Goal: Find specific page/section: Find specific page/section

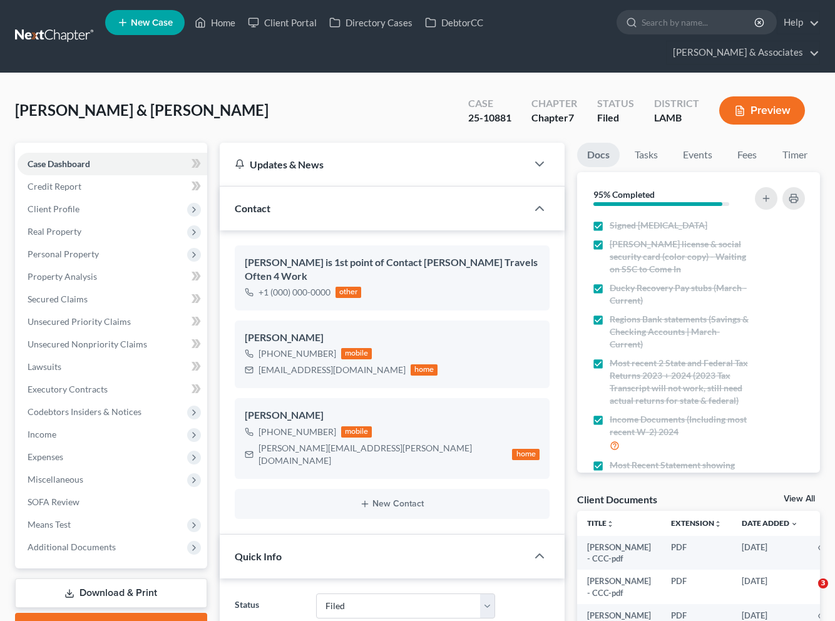
select select "8"
click at [223, 29] on link "Home" at bounding box center [214, 22] width 53 height 23
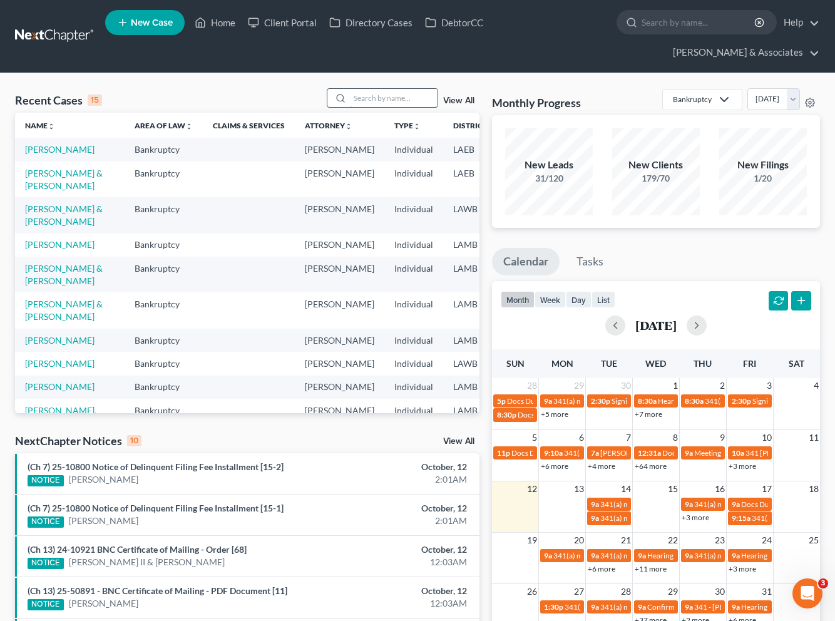
click at [382, 89] on input "search" at bounding box center [394, 98] width 88 height 18
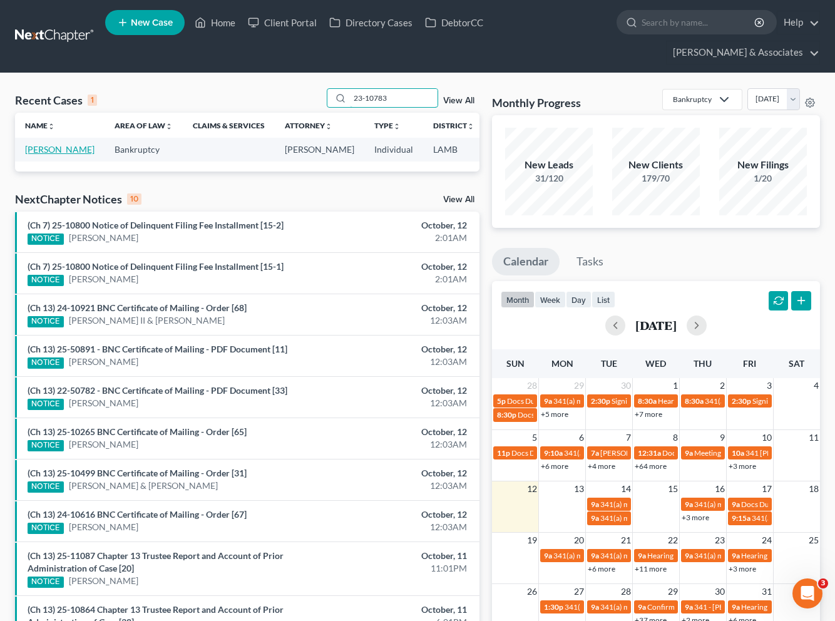
type input "23-10783"
click at [43, 144] on link "[PERSON_NAME]" at bounding box center [59, 149] width 69 height 11
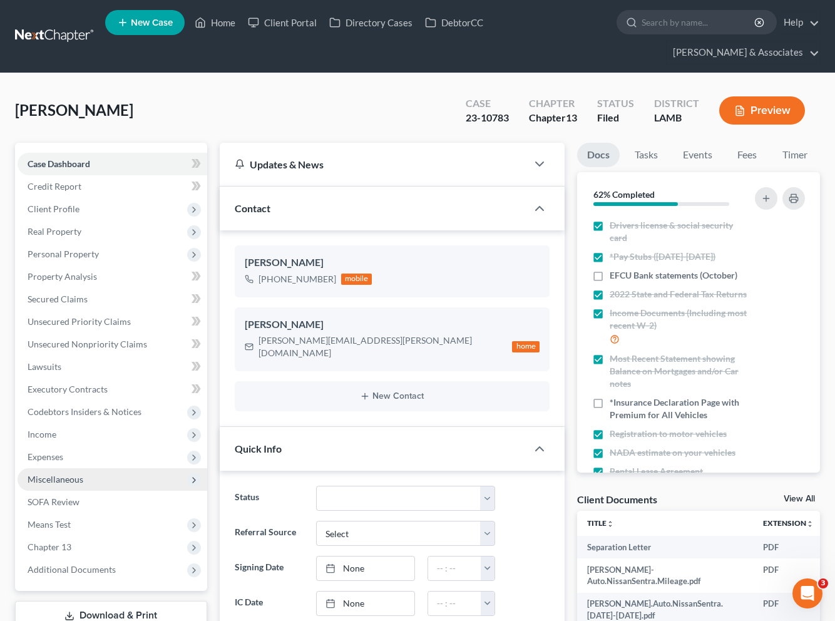
scroll to position [945, 0]
click at [66, 198] on span "Client Profile" at bounding box center [113, 209] width 190 height 23
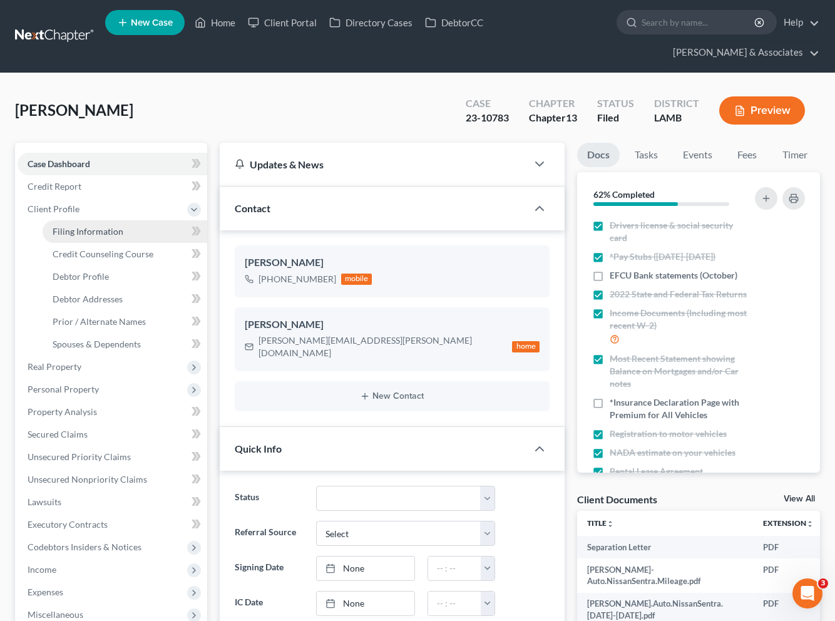
click at [100, 226] on span "Filing Information" at bounding box center [88, 231] width 71 height 11
select select "1"
select select "0"
select select "3"
select select "35"
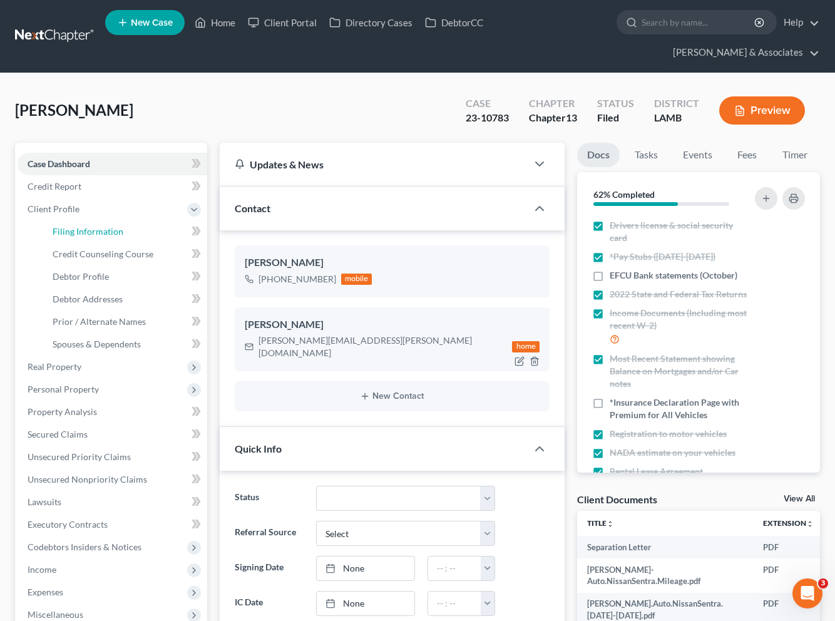
select select "0"
select select "19"
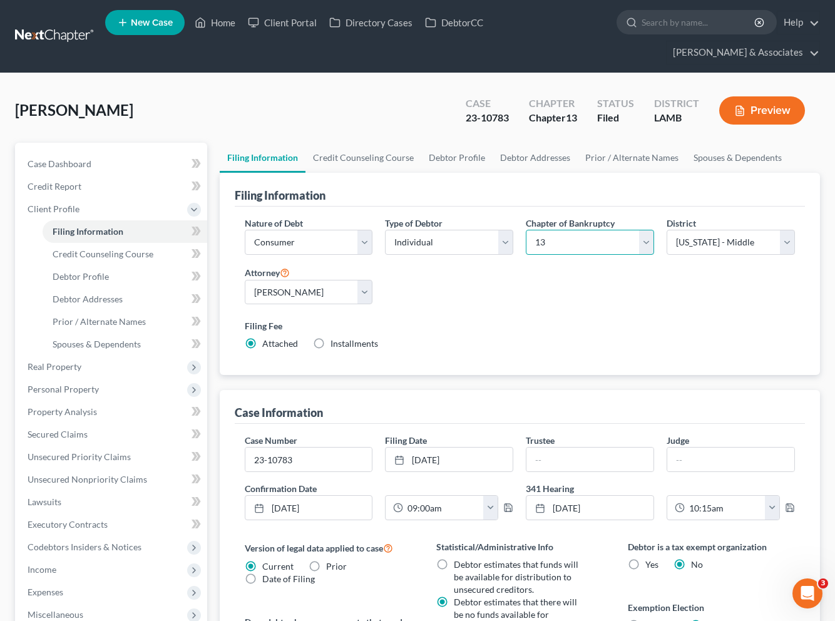
click at [567, 230] on select "Select 7 11 12 13" at bounding box center [590, 242] width 128 height 25
select select "0"
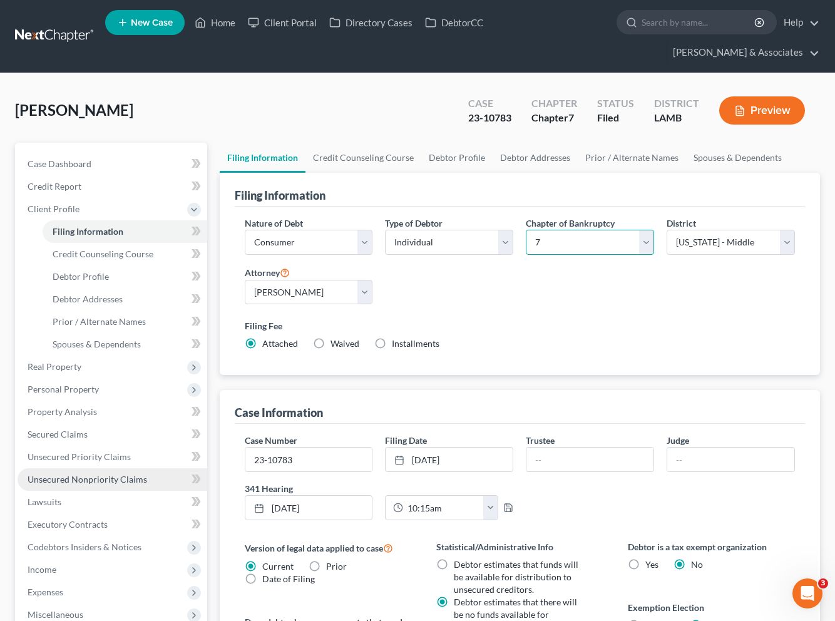
scroll to position [254, 0]
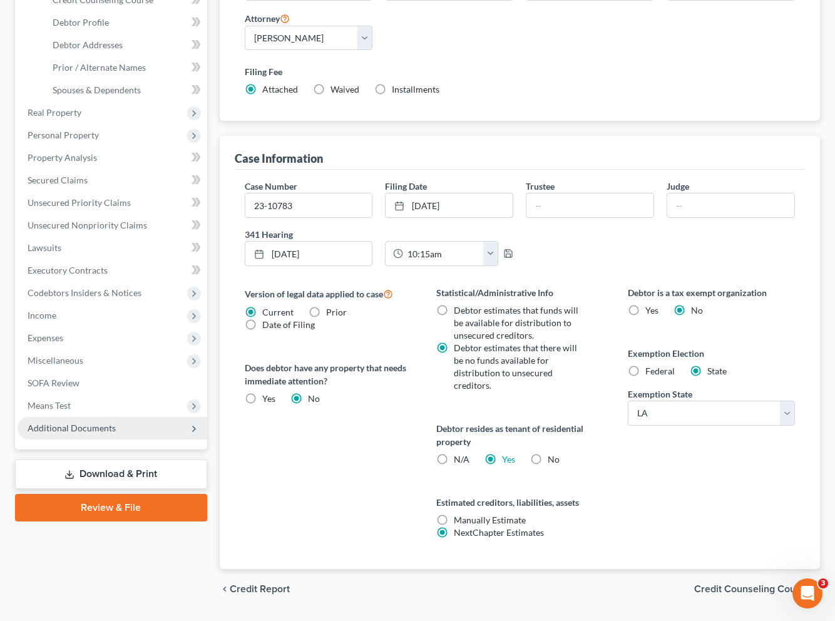
click at [66, 423] on span "Additional Documents" at bounding box center [72, 428] width 88 height 11
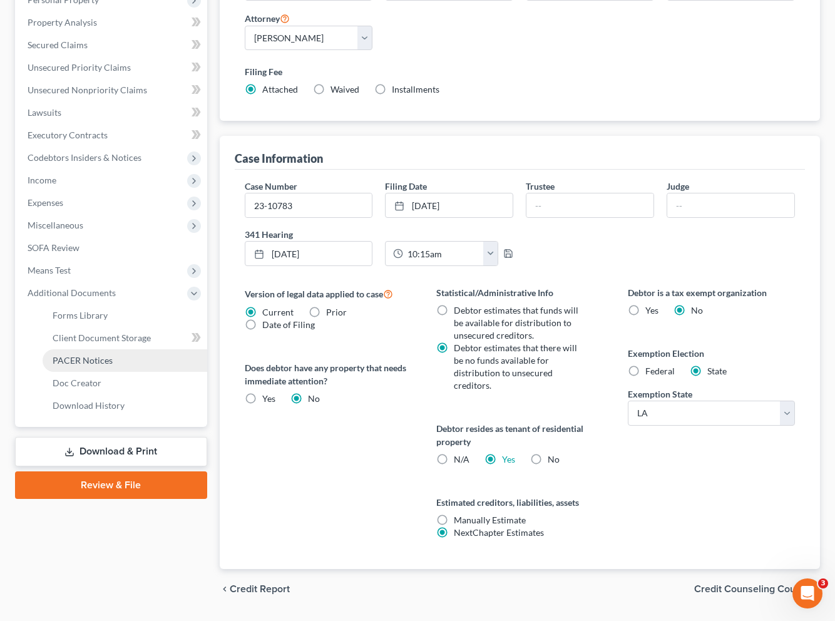
click at [86, 355] on span "PACER Notices" at bounding box center [83, 360] width 60 height 11
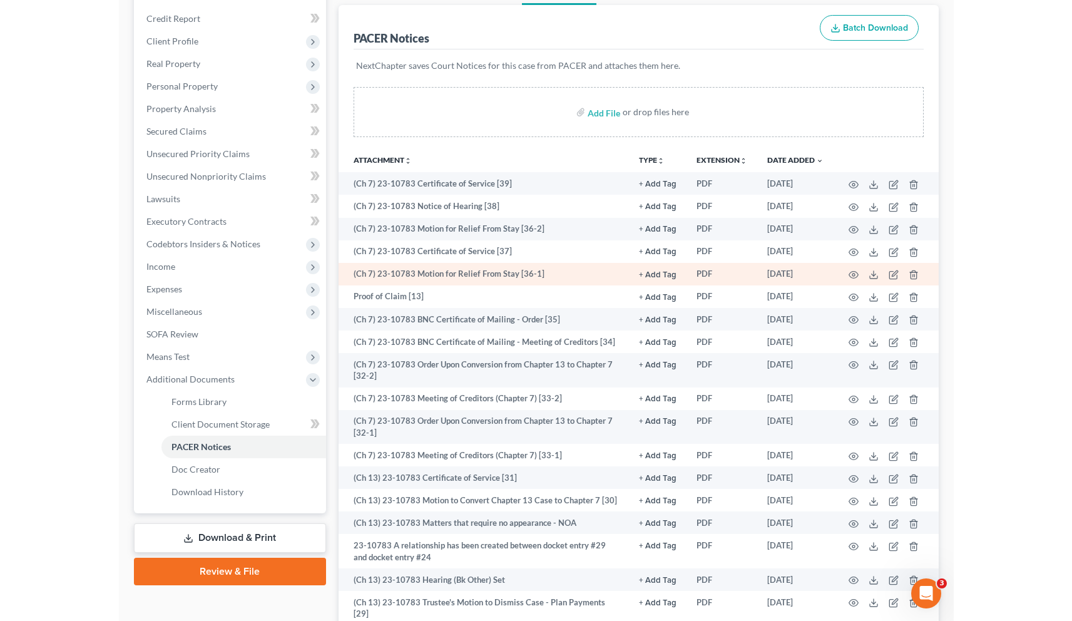
scroll to position [170, 0]
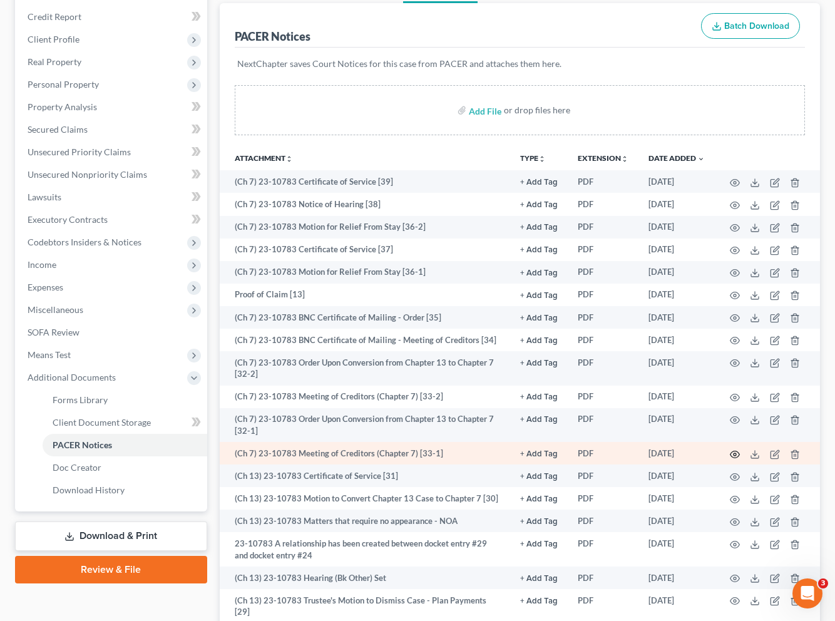
click at [735, 449] on icon "button" at bounding box center [735, 454] width 10 height 10
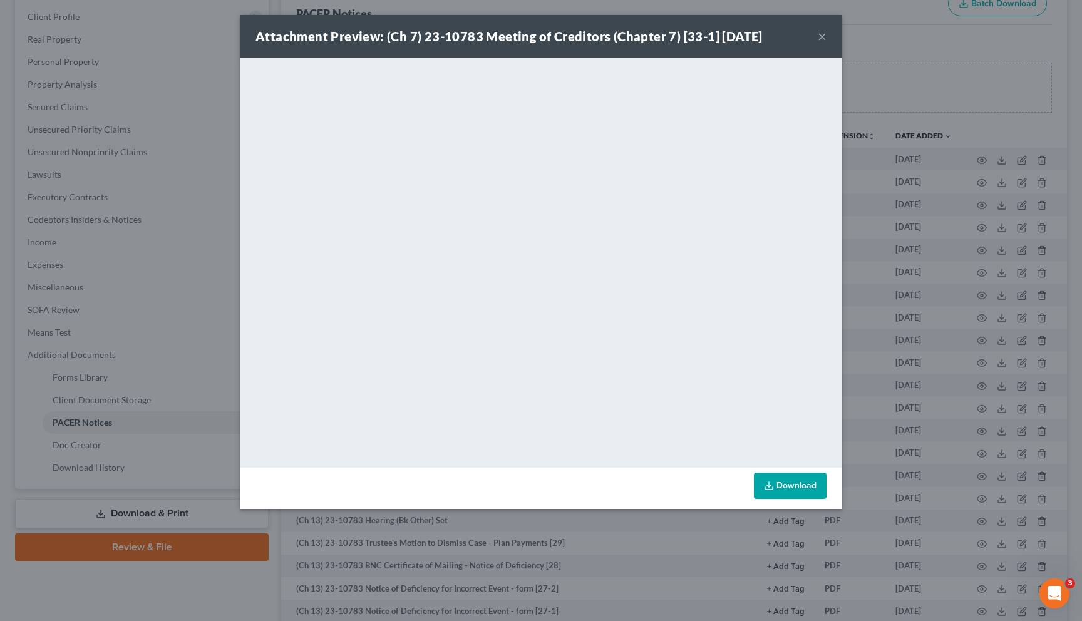
click at [821, 36] on button "×" at bounding box center [822, 36] width 9 height 15
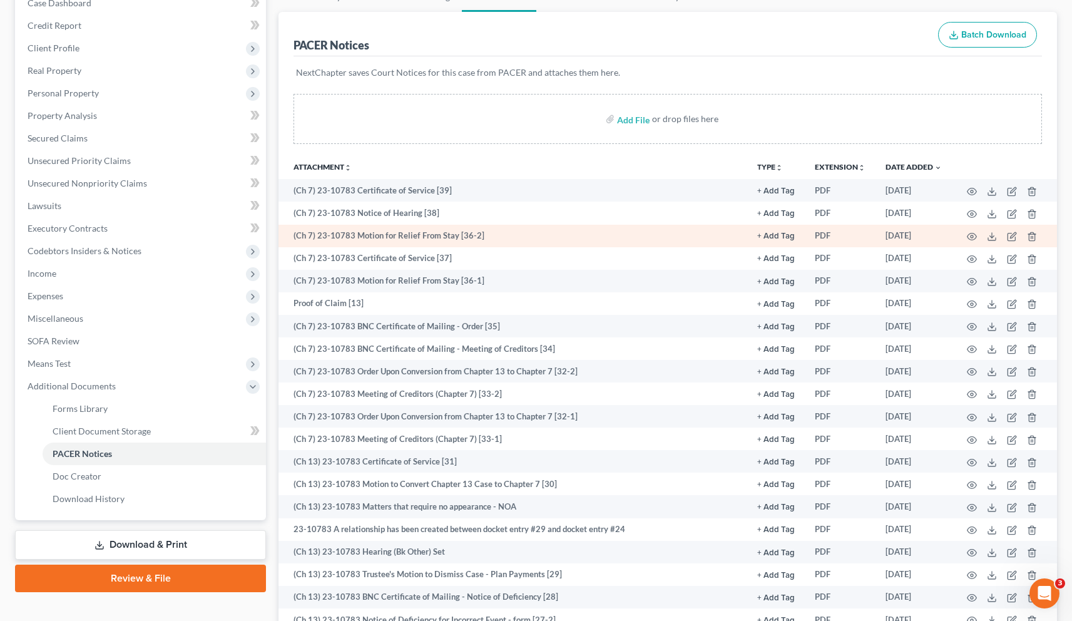
scroll to position [0, 0]
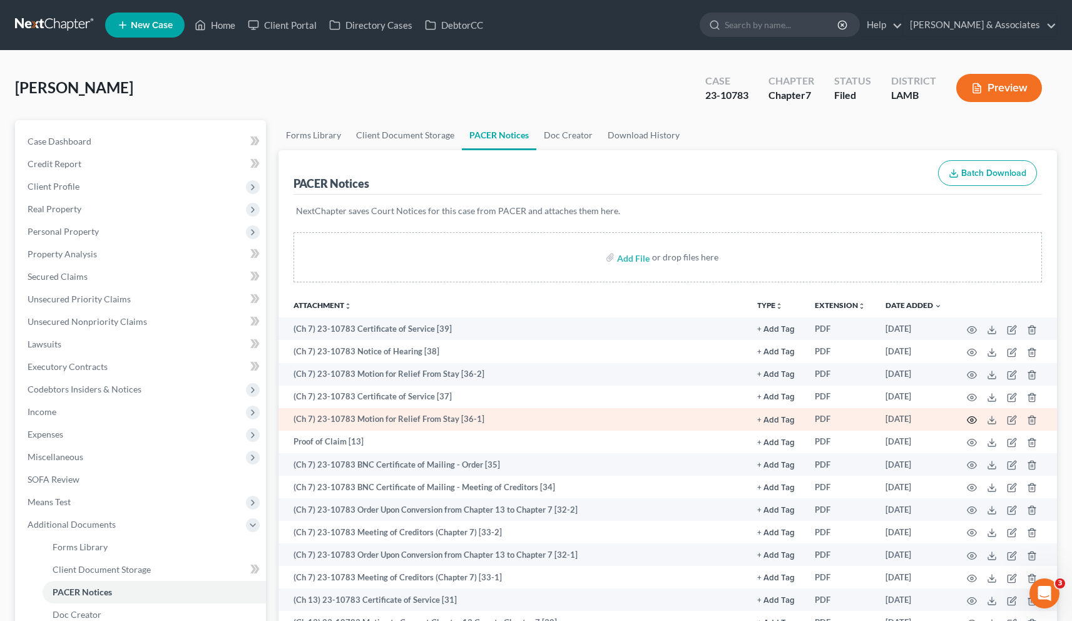
click at [834, 421] on icon "button" at bounding box center [972, 420] width 10 height 10
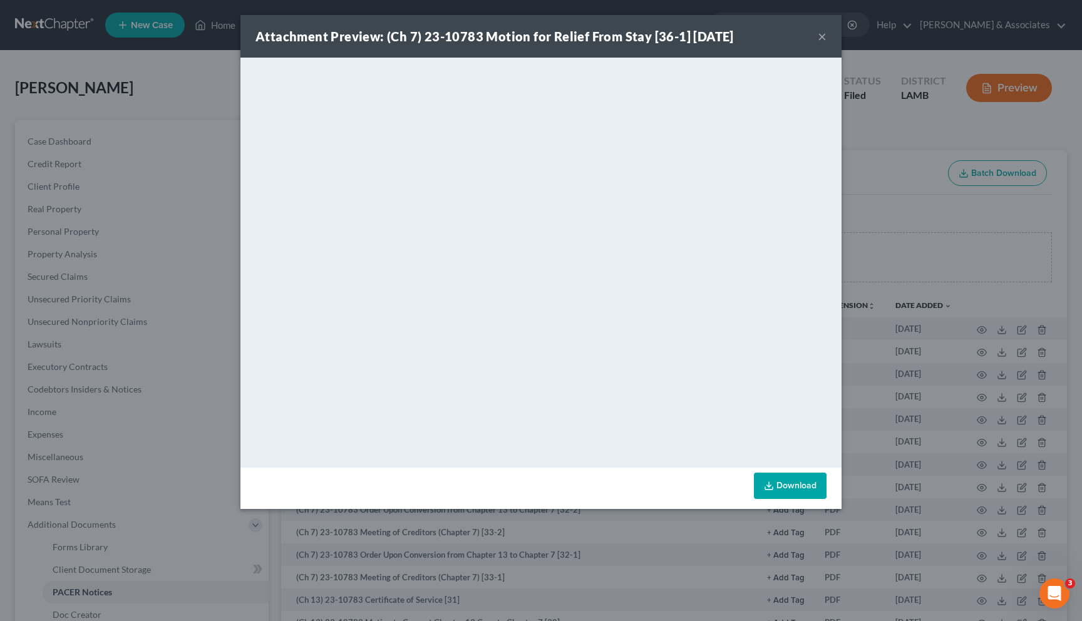
click at [823, 39] on button "×" at bounding box center [822, 36] width 9 height 15
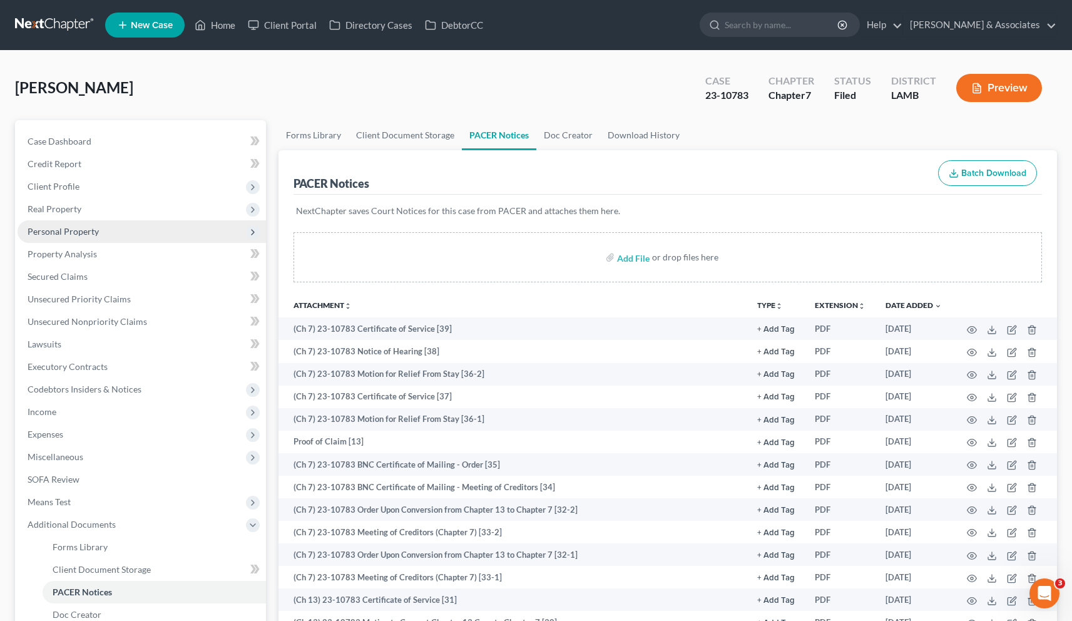
click at [63, 237] on span "Personal Property" at bounding box center [142, 231] width 249 height 23
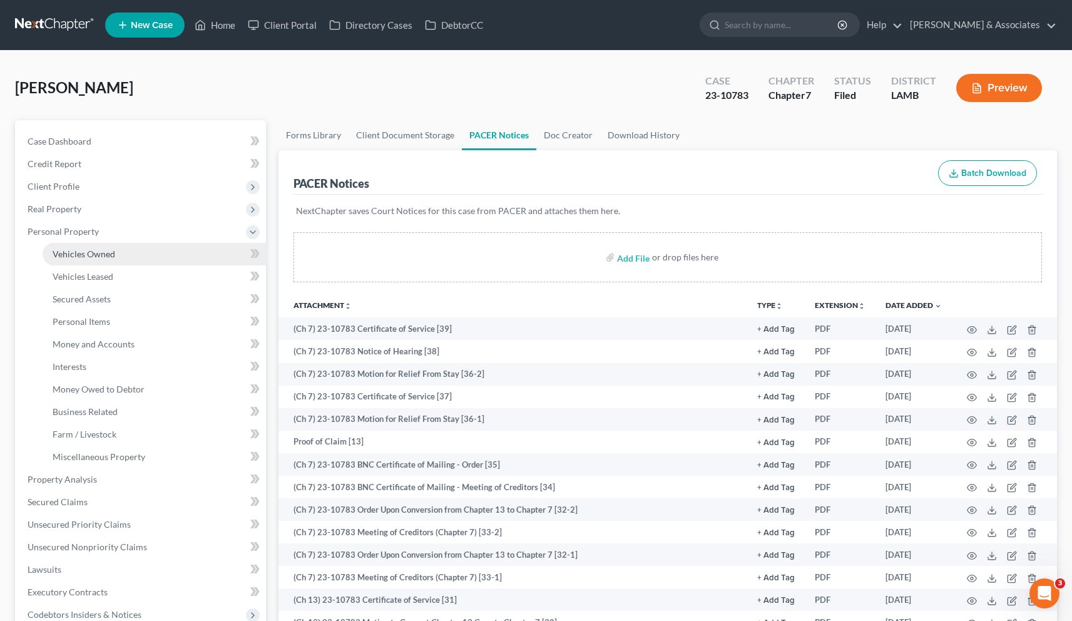
click at [84, 259] on link "Vehicles Owned" at bounding box center [154, 254] width 223 height 23
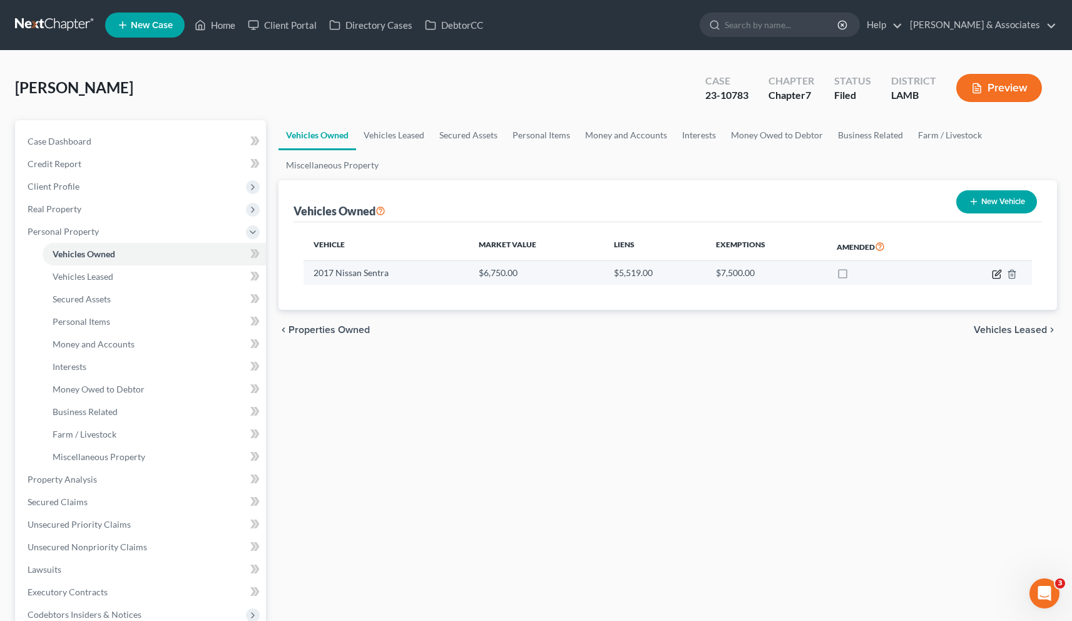
click at [834, 275] on icon "button" at bounding box center [997, 274] width 10 height 10
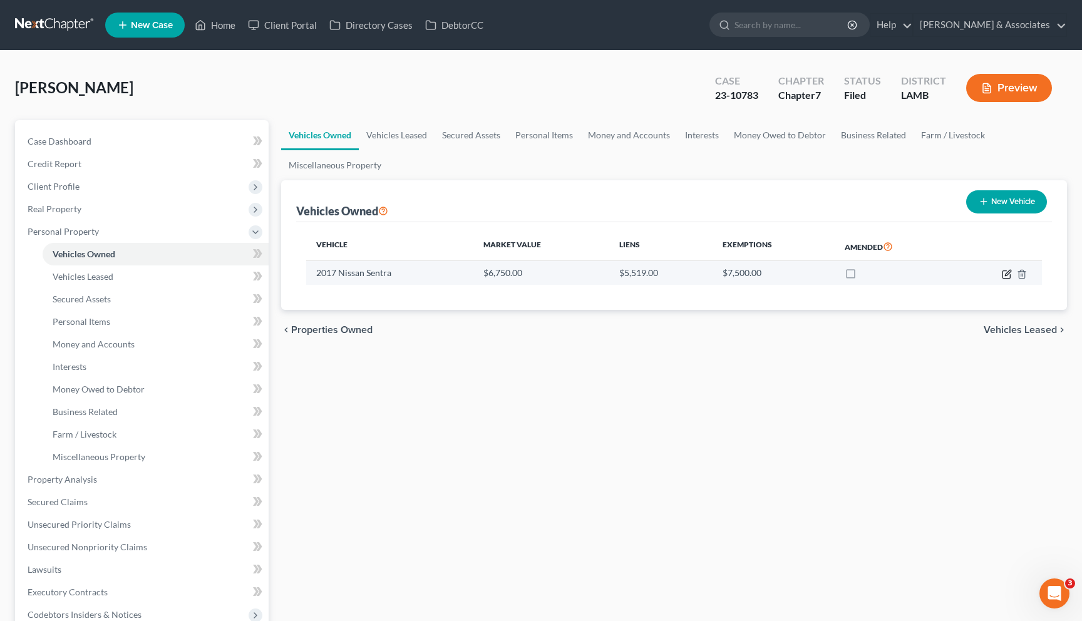
select select "0"
select select "9"
select select "3"
select select "0"
select select "45"
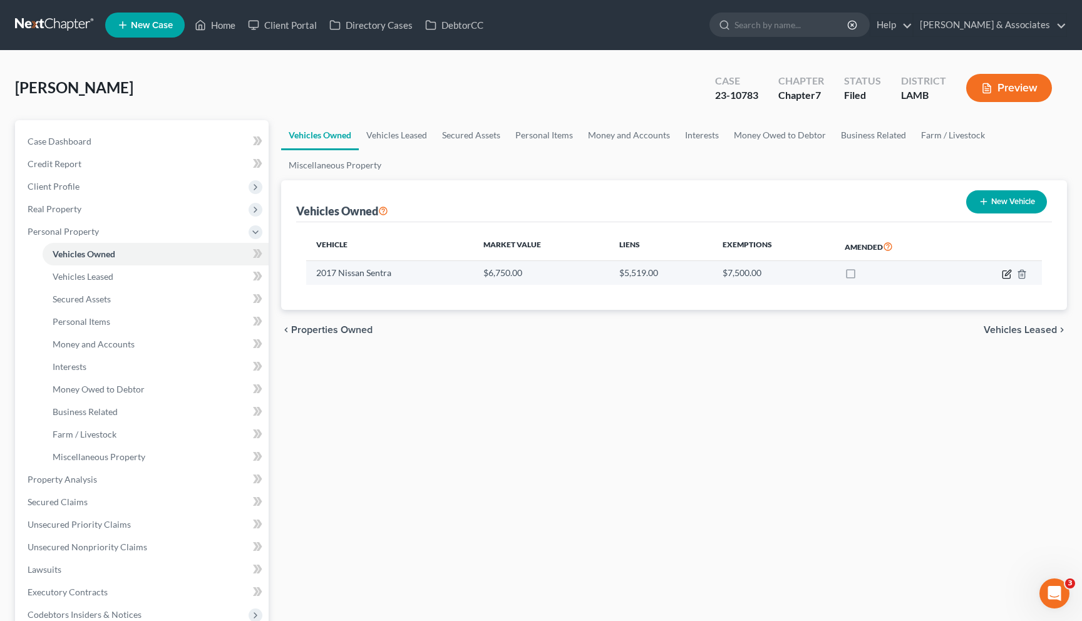
select select "0"
select select "2"
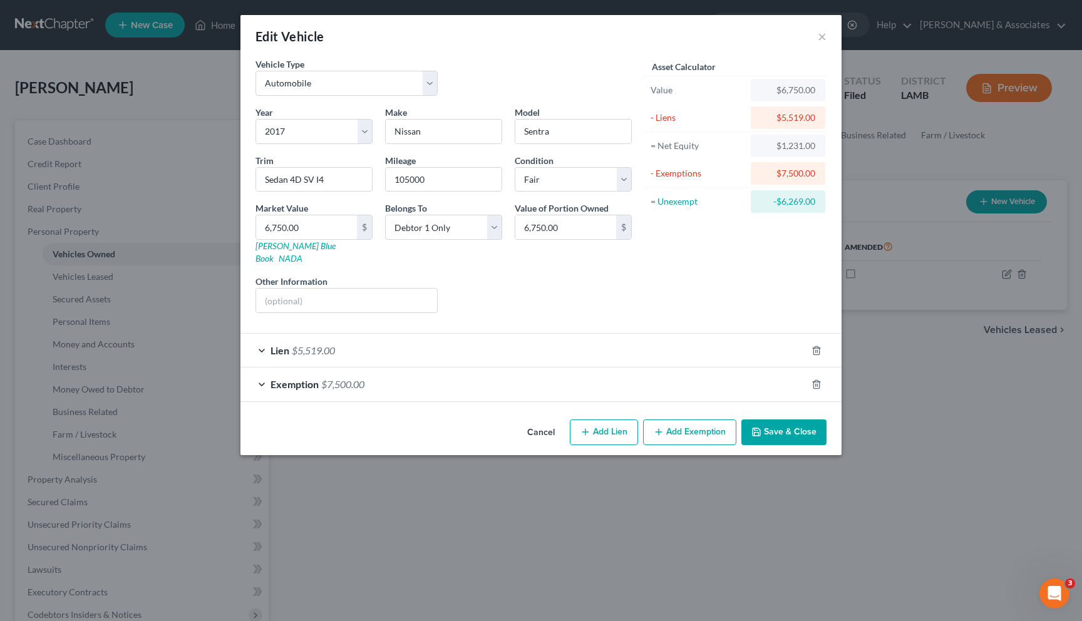
click at [270, 344] on span "Lien" at bounding box center [279, 350] width 19 height 12
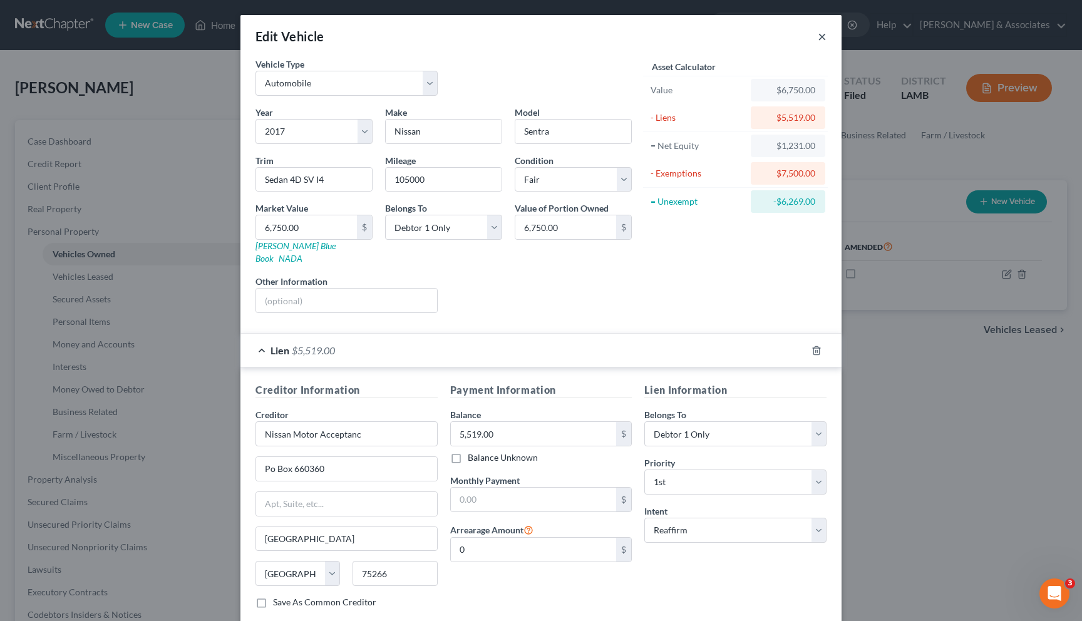
click at [820, 36] on button "×" at bounding box center [822, 36] width 9 height 15
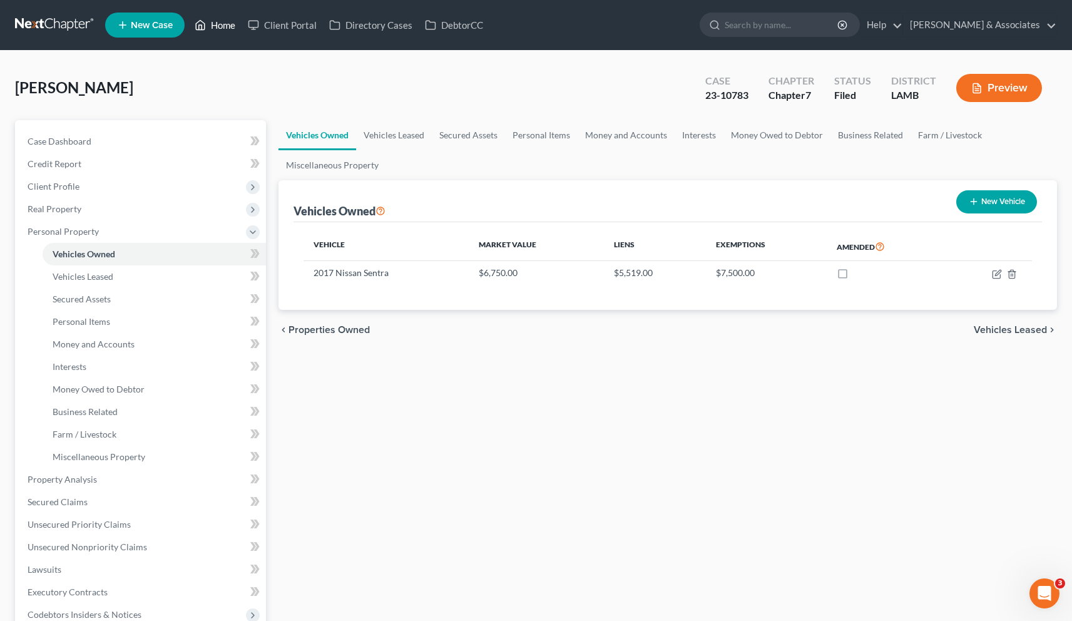
click at [222, 25] on link "Home" at bounding box center [214, 25] width 53 height 23
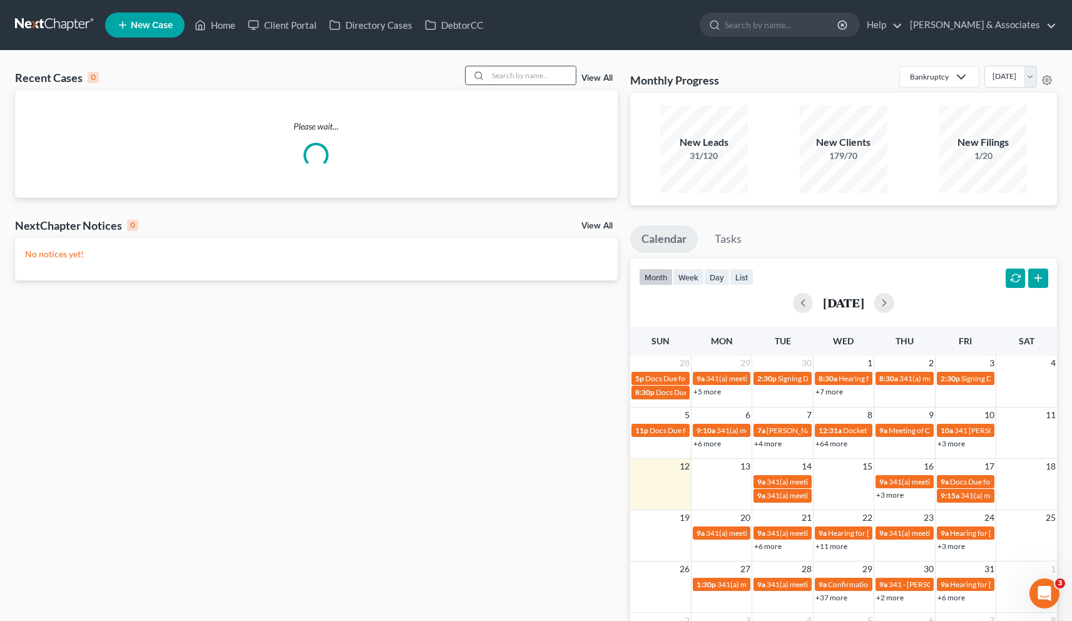
click at [544, 80] on input "search" at bounding box center [532, 75] width 88 height 18
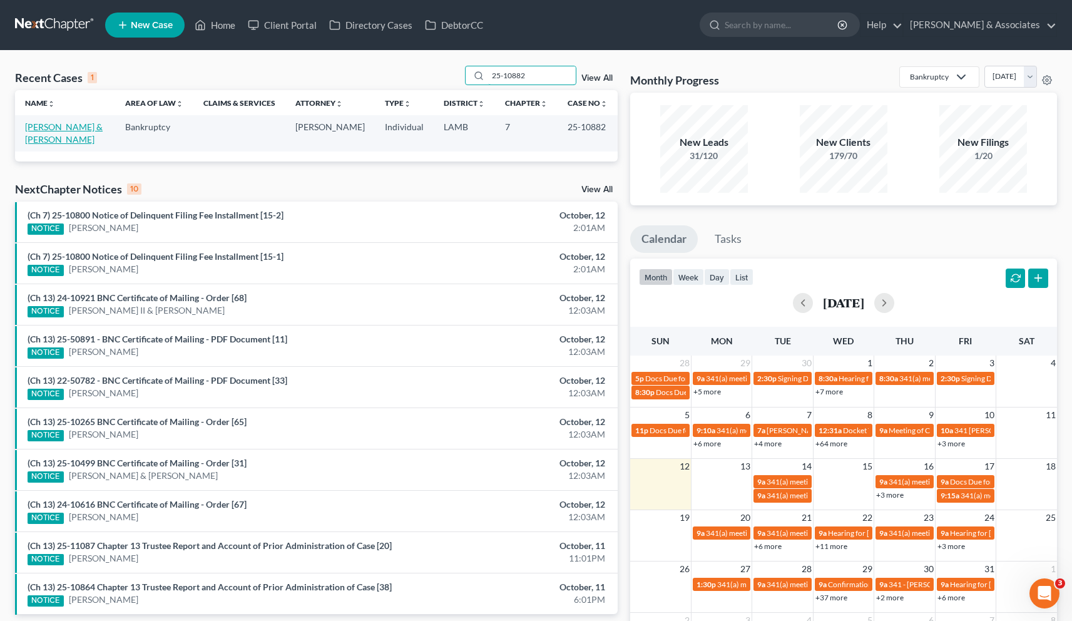
type input "25-10882"
click at [61, 128] on link "[PERSON_NAME] & [PERSON_NAME]" at bounding box center [64, 132] width 78 height 23
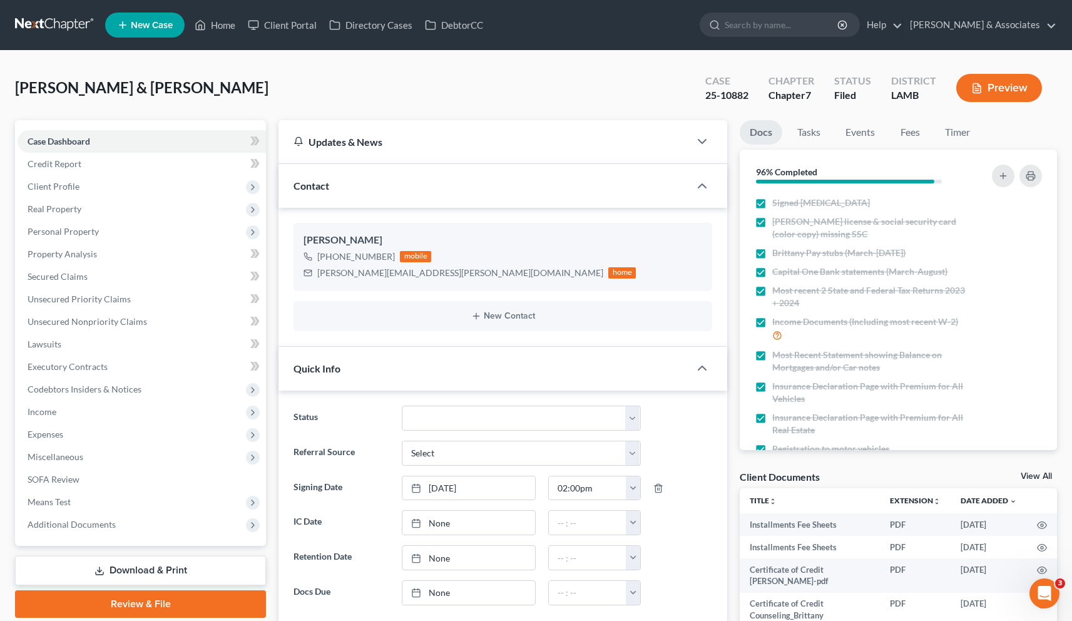
scroll to position [375, 0]
click at [51, 408] on span "Income" at bounding box center [42, 411] width 29 height 11
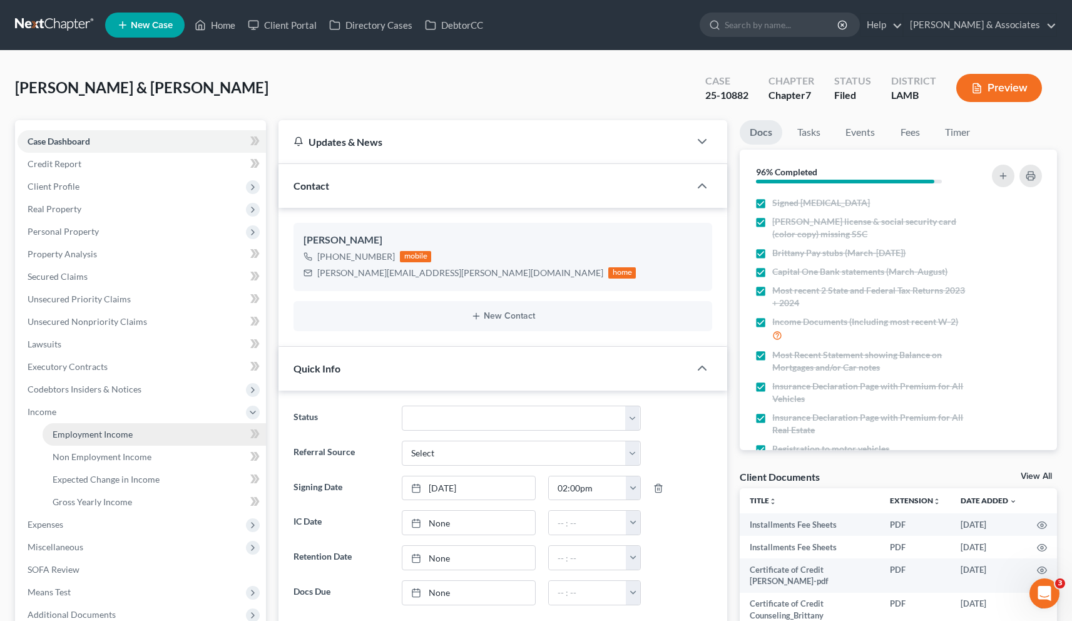
drag, startPoint x: 88, startPoint y: 437, endPoint x: 111, endPoint y: 436, distance: 23.2
click at [88, 437] on span "Employment Income" at bounding box center [93, 434] width 80 height 11
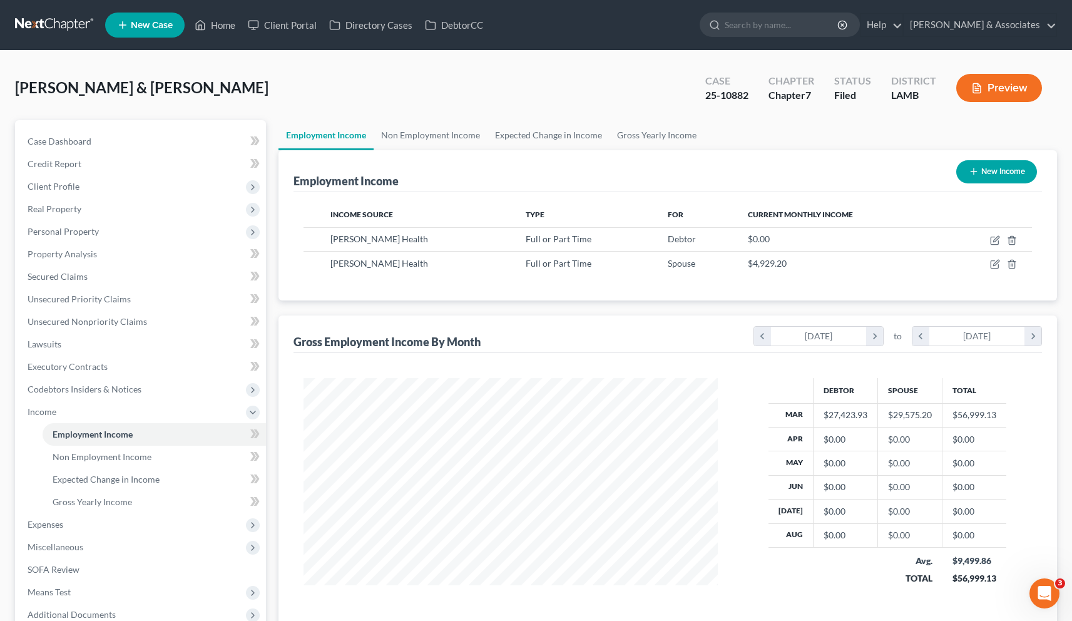
scroll to position [224, 439]
drag, startPoint x: 397, startPoint y: 238, endPoint x: 336, endPoint y: 237, distance: 61.4
click at [336, 237] on div "[PERSON_NAME] Health" at bounding box center [418, 239] width 175 height 13
copy span "[PERSON_NAME] Health"
click at [63, 233] on span "Personal Property" at bounding box center [63, 231] width 71 height 11
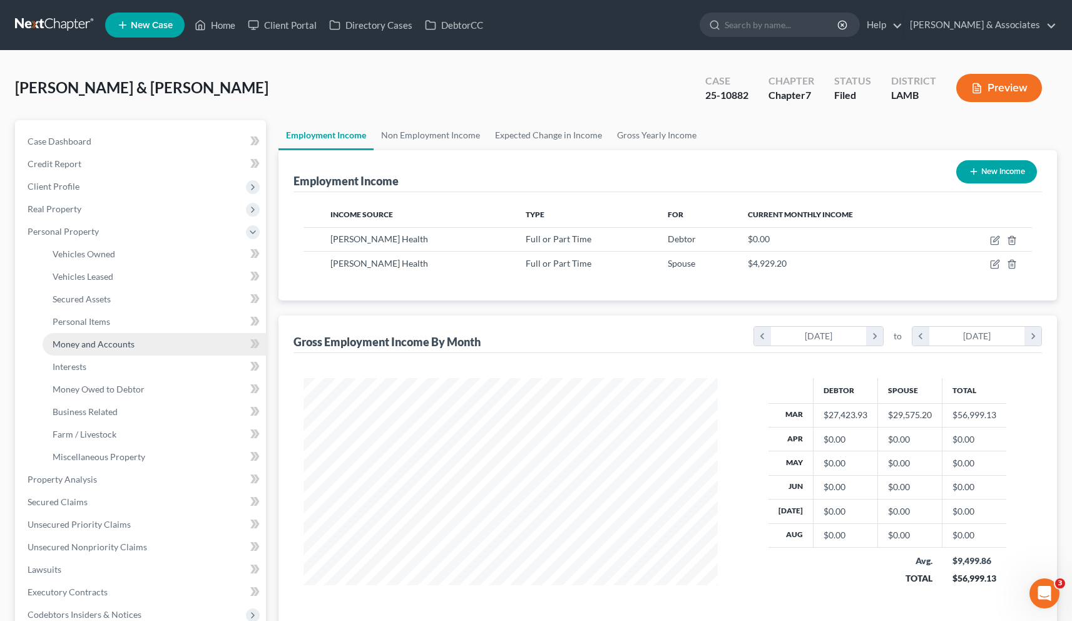
click at [76, 342] on span "Money and Accounts" at bounding box center [94, 344] width 82 height 11
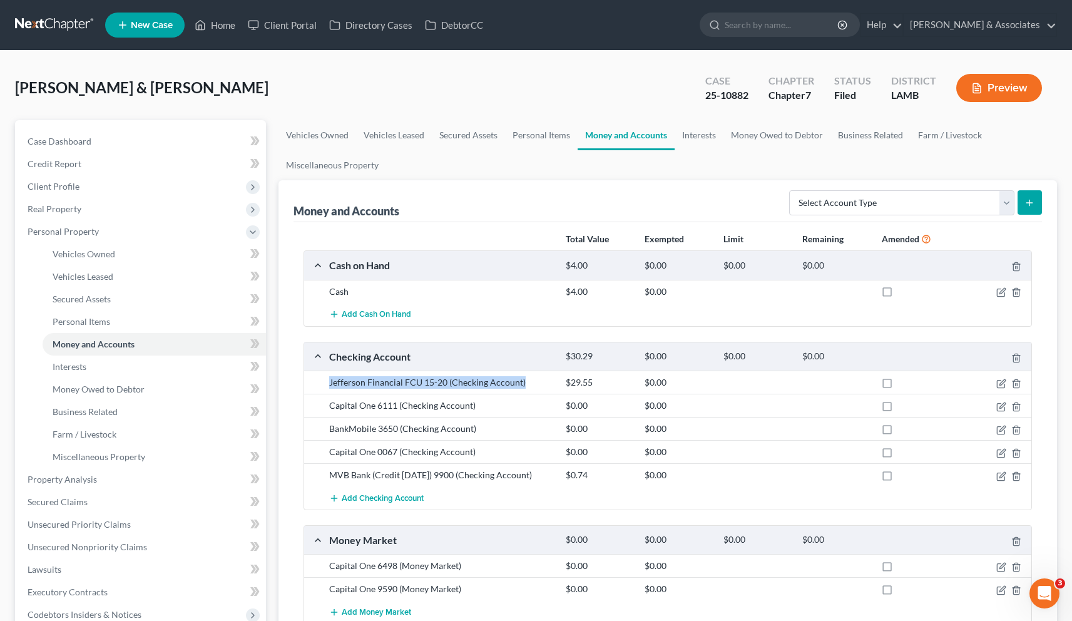
drag, startPoint x: 523, startPoint y: 382, endPoint x: 328, endPoint y: 383, distance: 195.3
click at [328, 383] on div "Jefferson Financial FCU 15-20 (Checking Account)" at bounding box center [441, 382] width 237 height 13
copy div "Jefferson Financial FCU 15-20 (Checking Account)"
drag, startPoint x: 478, startPoint y: 407, endPoint x: 331, endPoint y: 408, distance: 147.7
click at [331, 409] on div "Capital One 6111 (Checking Account)" at bounding box center [441, 405] width 237 height 13
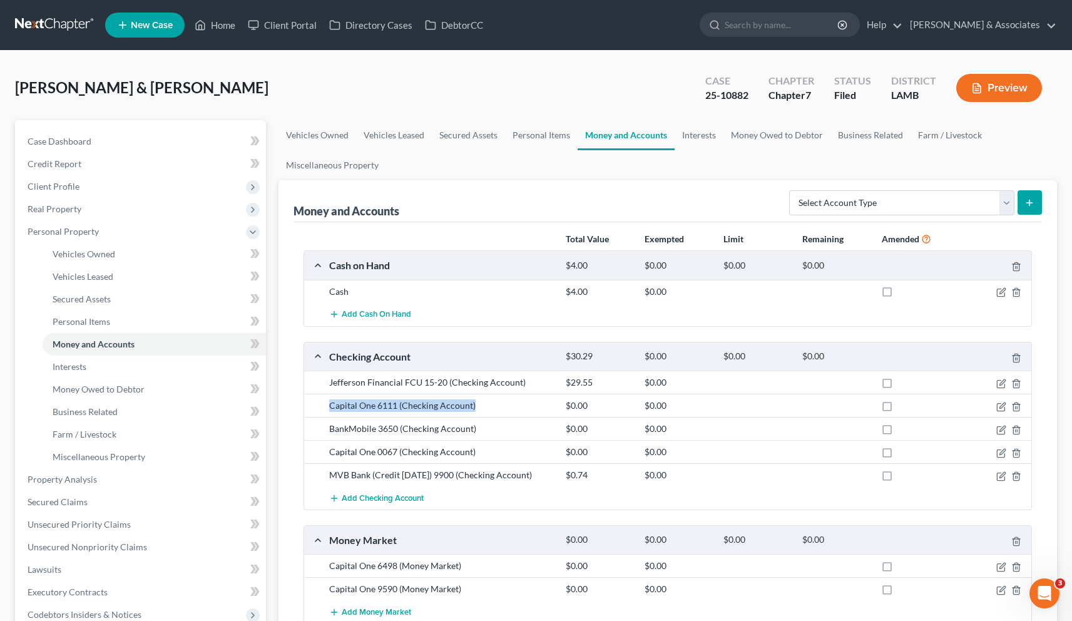
copy div "Capital One 6111 (Checking Account)"
drag, startPoint x: 483, startPoint y: 431, endPoint x: 324, endPoint y: 429, distance: 158.4
click at [324, 429] on div "BankMobile 3650 (Checking Account)" at bounding box center [441, 429] width 237 height 13
copy div "BankMobile 3650 (Checking Account)"
drag, startPoint x: 478, startPoint y: 454, endPoint x: 328, endPoint y: 456, distance: 149.6
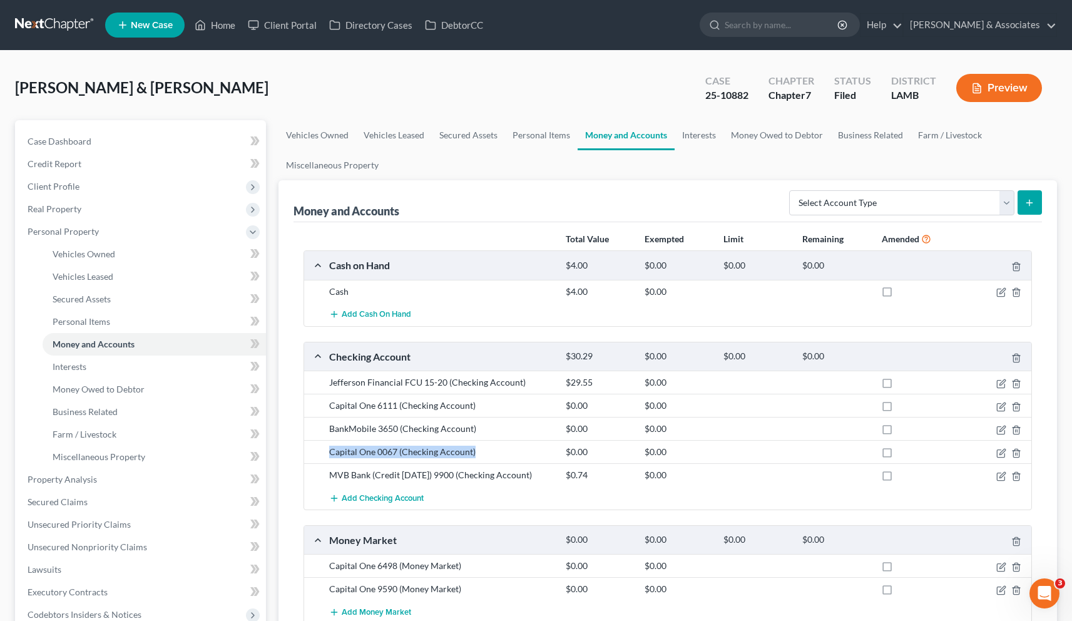
click at [328, 456] on div "Capital One 0067 (Checking Account)" at bounding box center [441, 452] width 237 height 13
copy div "Capital One 0067 (Checking Account)"
drag, startPoint x: 531, startPoint y: 478, endPoint x: 329, endPoint y: 475, distance: 201.6
click at [329, 475] on div "MVB Bank (Credit [DATE]) 9900 (Checking Account)" at bounding box center [441, 475] width 237 height 13
copy div "MVB Bank (Credit [DATE]) 9900 (Checking Account)"
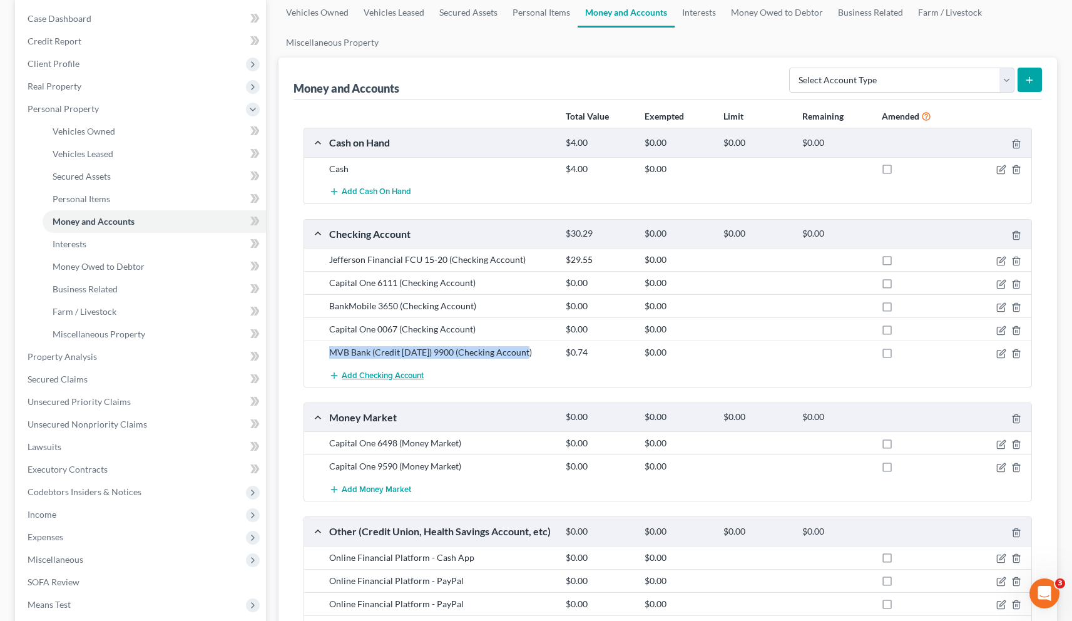
scroll to position [214, 0]
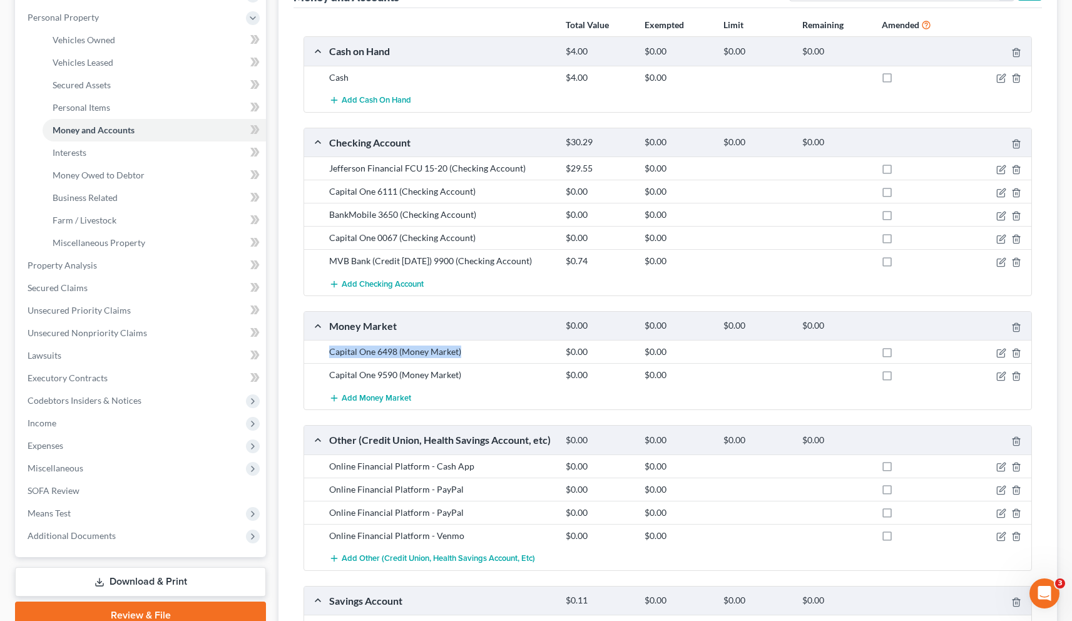
drag, startPoint x: 469, startPoint y: 351, endPoint x: 330, endPoint y: 354, distance: 139.6
click at [330, 354] on div "Capital One 6498 (Money Market)" at bounding box center [441, 352] width 237 height 13
copy div "Capital One 6498 (Money Market)"
drag, startPoint x: 475, startPoint y: 373, endPoint x: 326, endPoint y: 372, distance: 149.0
click at [326, 372] on div "Capital One 9590 (Money Market)" at bounding box center [441, 375] width 237 height 13
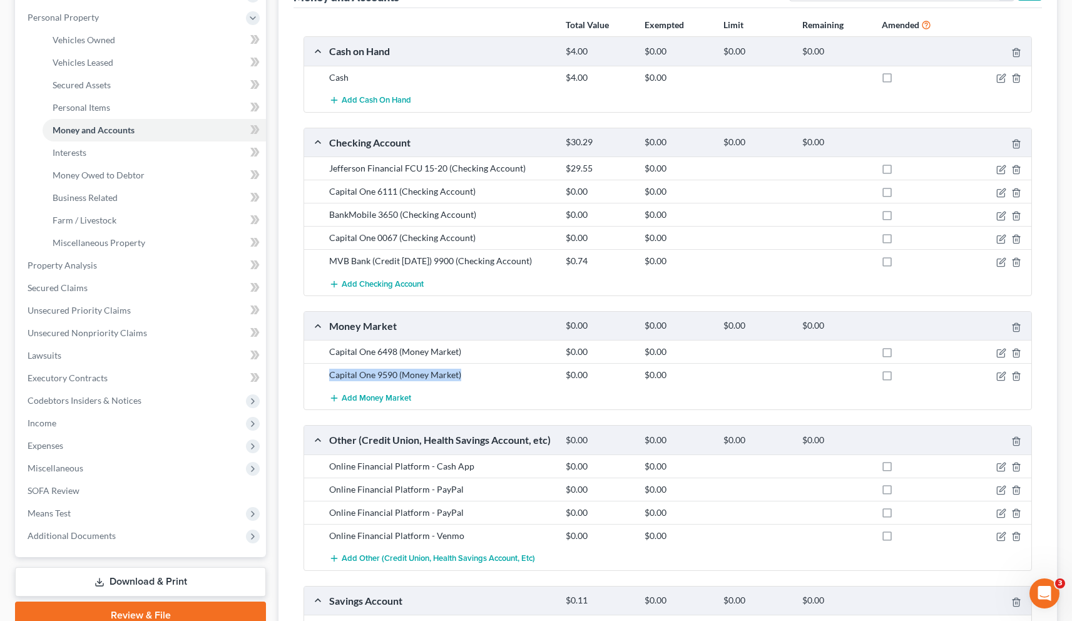
copy div "Capital One 9590 (Money Market)"
drag, startPoint x: 475, startPoint y: 464, endPoint x: 327, endPoint y: 464, distance: 147.1
click at [327, 464] on div "Online Financial Platform - Cash App" at bounding box center [441, 466] width 237 height 13
copy div "Online Financial Platform - Cash App"
drag, startPoint x: 464, startPoint y: 489, endPoint x: 319, endPoint y: 486, distance: 145.3
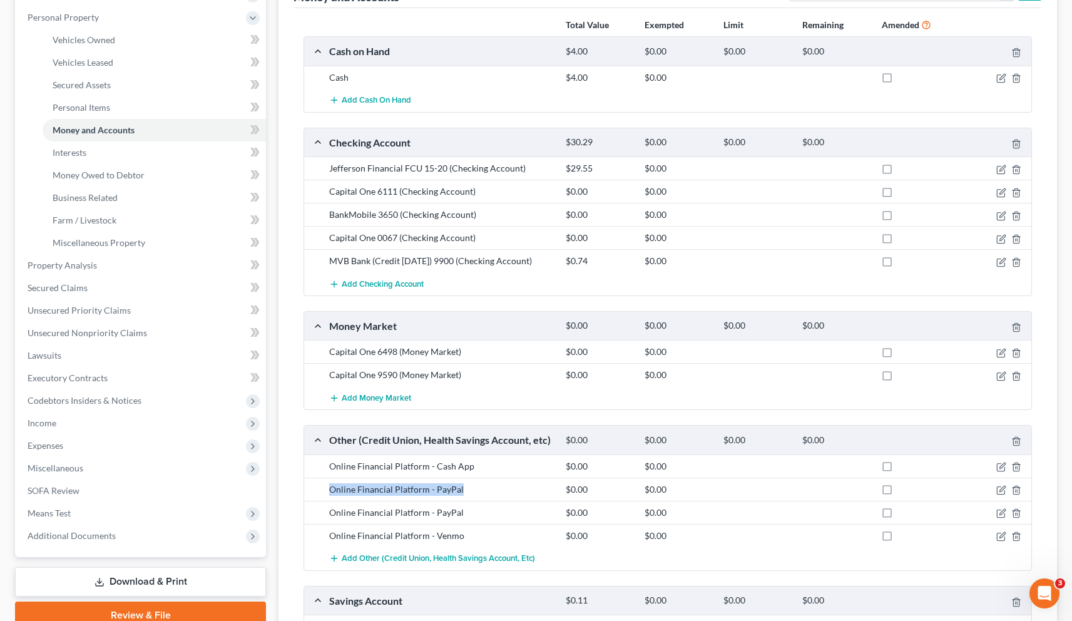
click at [319, 486] on div "Online Financial Platform - PayPal $0.00 $0.00" at bounding box center [667, 489] width 727 height 23
copy div "Online Financial Platform - PayPal"
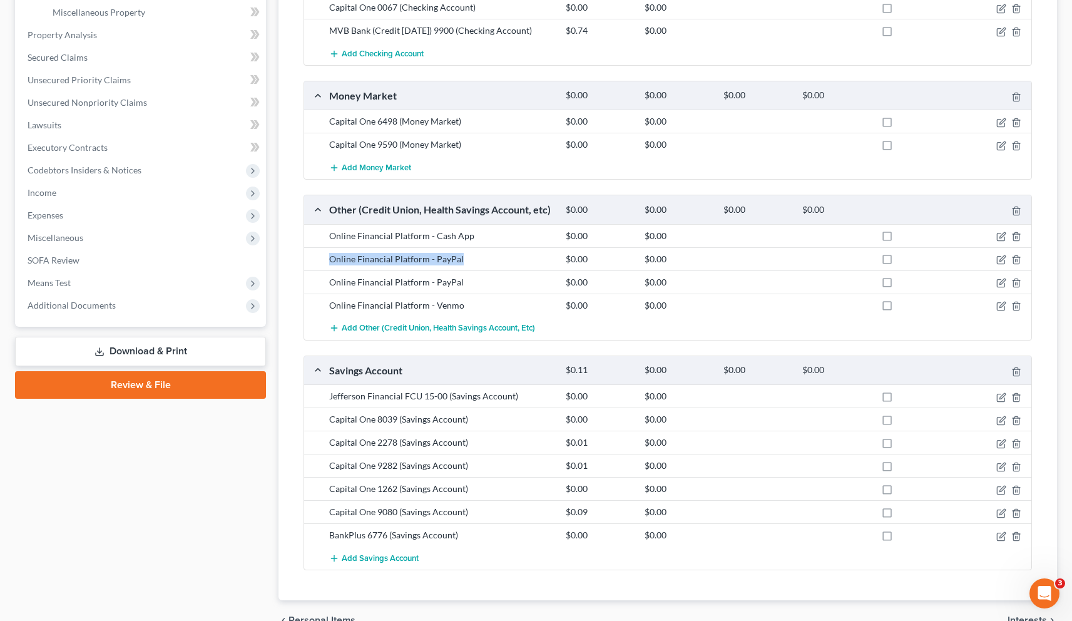
scroll to position [446, 0]
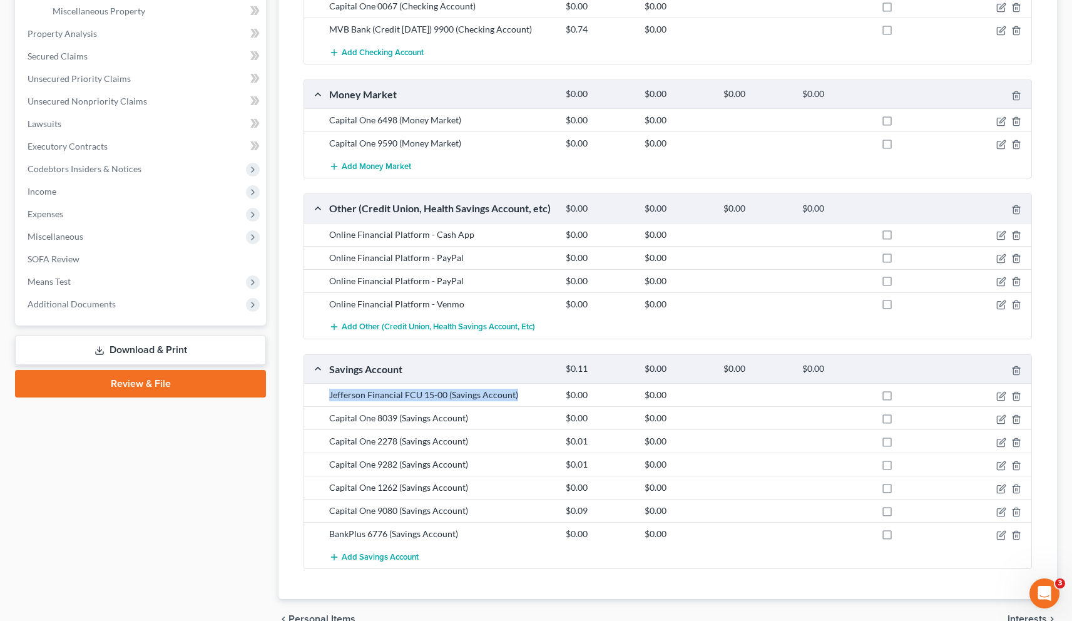
drag, startPoint x: 535, startPoint y: 395, endPoint x: 330, endPoint y: 396, distance: 204.7
click at [330, 396] on div "Jefferson Financial FCU 15-00 (Savings Account)" at bounding box center [441, 395] width 237 height 13
drag, startPoint x: 475, startPoint y: 422, endPoint x: 327, endPoint y: 421, distance: 147.1
click at [327, 421] on div "Capital One 8039 (Savings Account)" at bounding box center [441, 418] width 237 height 13
click at [478, 416] on div "Capital One 8039 (Savings Account)" at bounding box center [441, 418] width 237 height 13
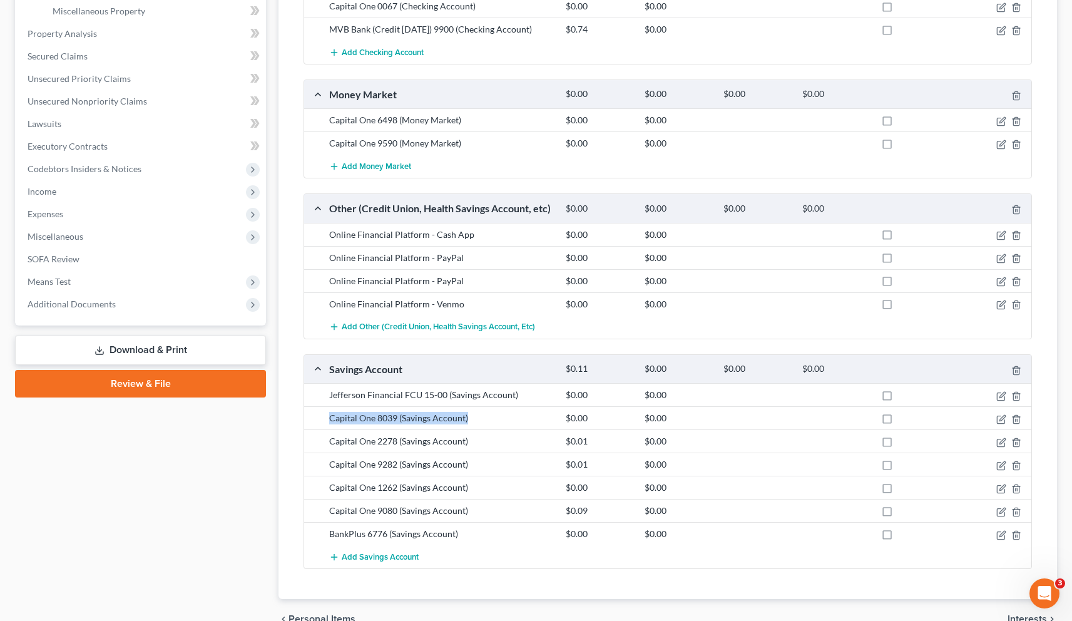
drag, startPoint x: 469, startPoint y: 419, endPoint x: 326, endPoint y: 420, distance: 142.7
click at [326, 420] on div "Capital One 8039 (Savings Account)" at bounding box center [441, 418] width 237 height 13
drag, startPoint x: 471, startPoint y: 442, endPoint x: 329, endPoint y: 439, distance: 142.1
click at [329, 439] on div "Capital One 2278 (Savings Account)" at bounding box center [441, 441] width 237 height 13
drag, startPoint x: 473, startPoint y: 464, endPoint x: 327, endPoint y: 461, distance: 145.9
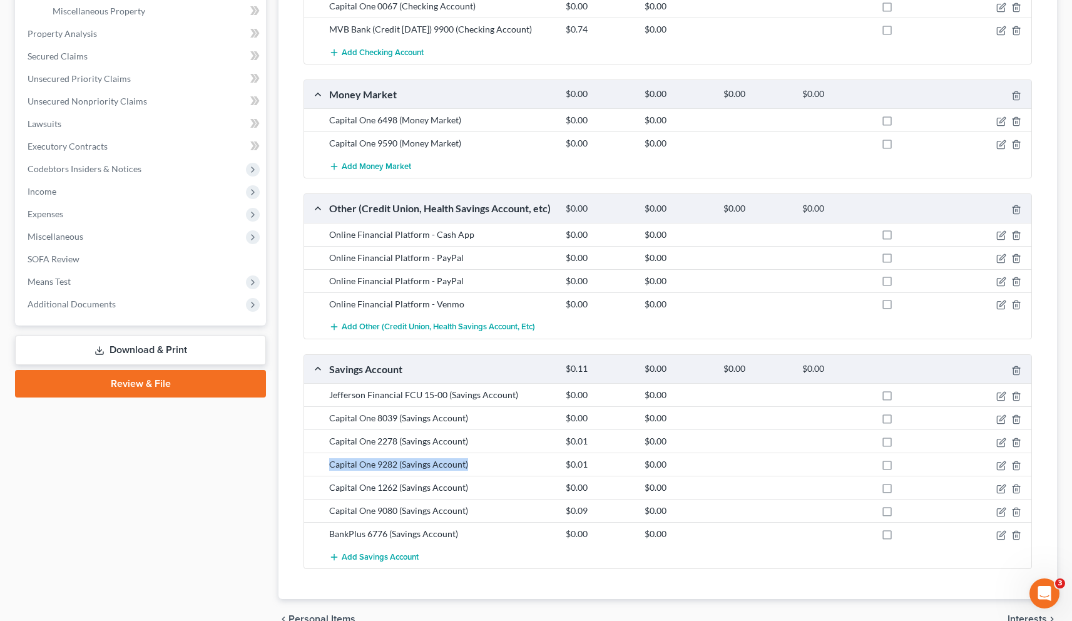
click at [327, 461] on div "Capital One 9282 (Savings Account)" at bounding box center [441, 464] width 237 height 13
drag, startPoint x: 476, startPoint y: 488, endPoint x: 329, endPoint y: 491, distance: 147.1
click at [329, 491] on div "Capital One 1262 (Savings Account)" at bounding box center [441, 487] width 237 height 13
drag, startPoint x: 475, startPoint y: 511, endPoint x: 326, endPoint y: 513, distance: 149.0
click at [326, 513] on div "Capital One 9080 (Savings Account)" at bounding box center [441, 511] width 237 height 13
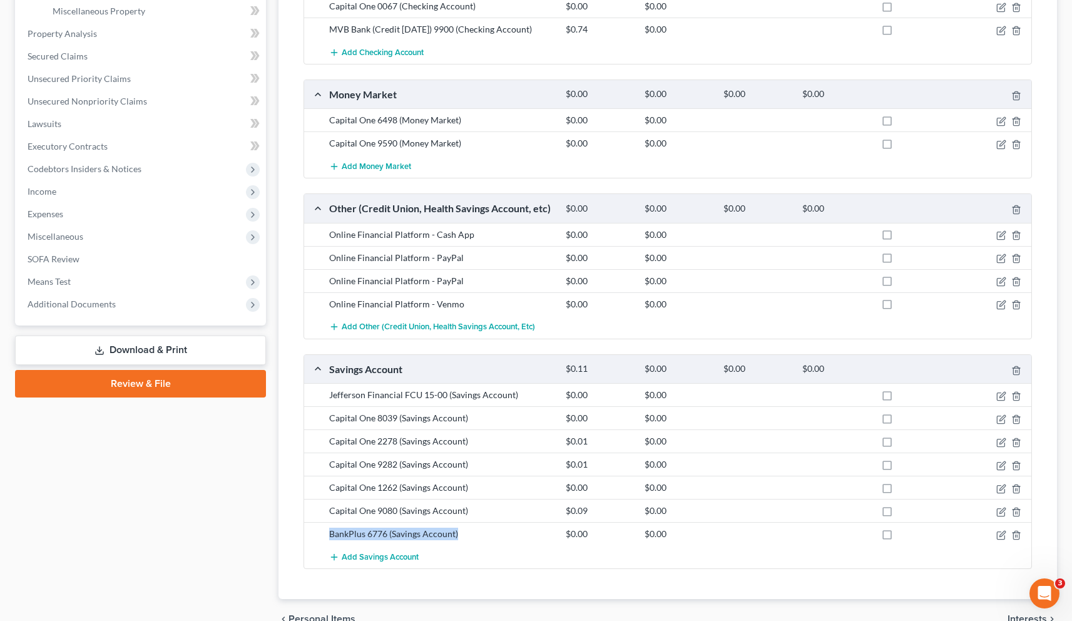
drag, startPoint x: 473, startPoint y: 533, endPoint x: 328, endPoint y: 538, distance: 144.7
click at [328, 538] on div "BankPlus 6776 (Savings Account)" at bounding box center [441, 534] width 237 height 13
click at [91, 310] on span "Additional Documents" at bounding box center [142, 304] width 249 height 23
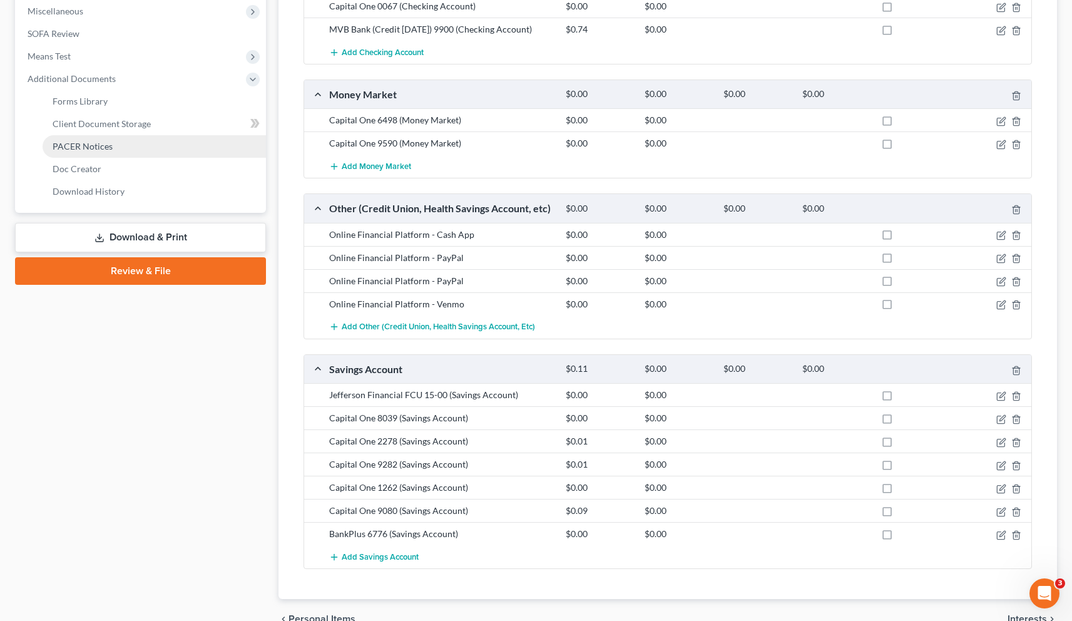
click at [88, 152] on link "PACER Notices" at bounding box center [154, 146] width 223 height 23
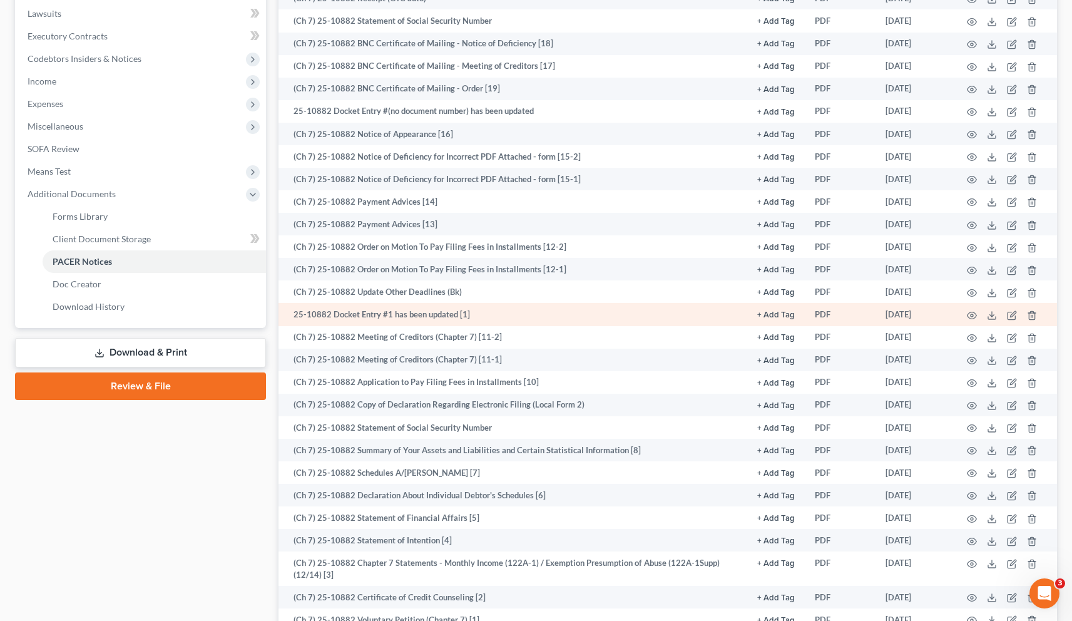
scroll to position [322, 0]
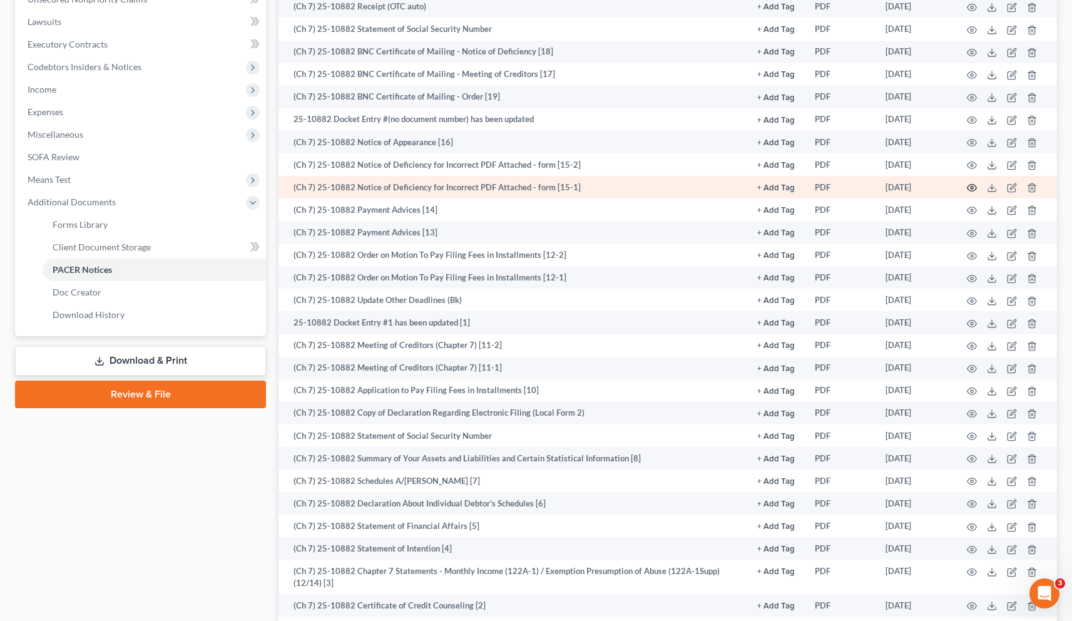
click at [834, 186] on icon "button" at bounding box center [972, 188] width 9 height 7
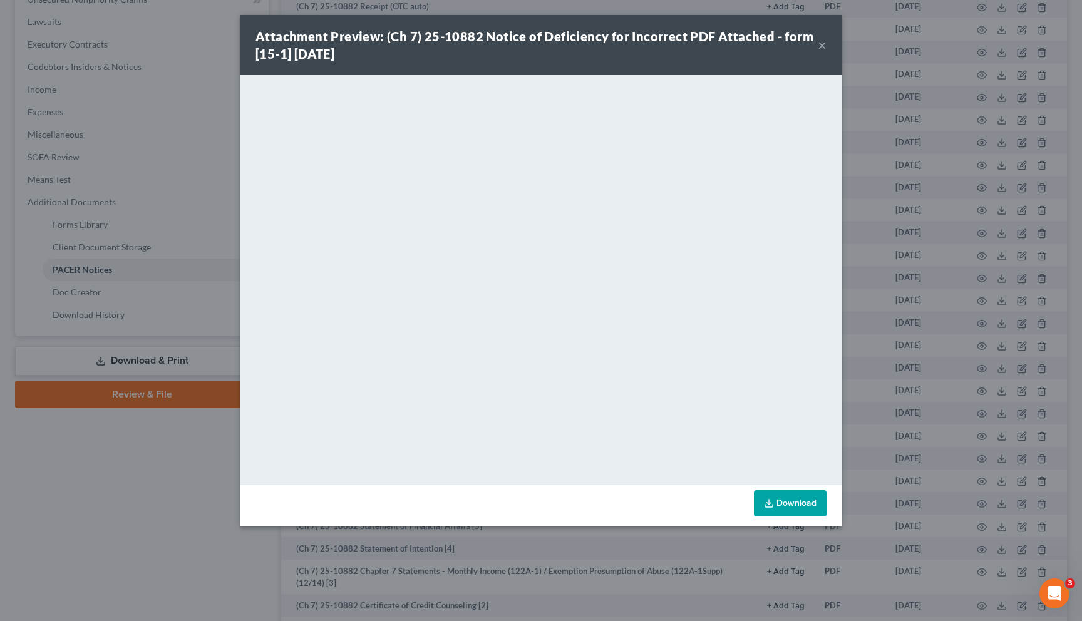
click at [823, 47] on button "×" at bounding box center [822, 45] width 9 height 15
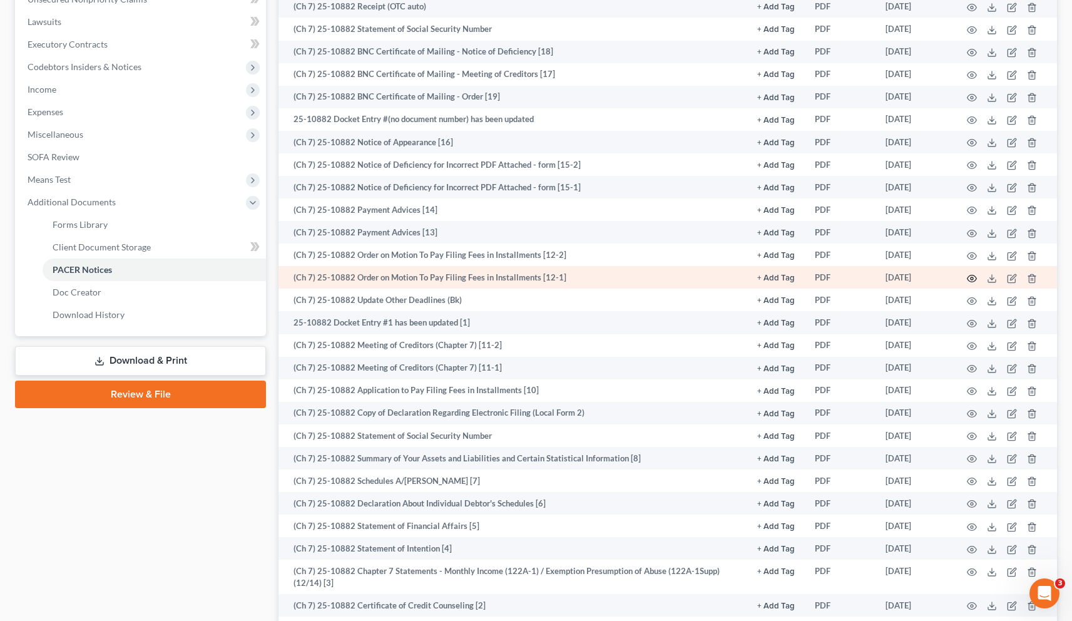
click at [834, 277] on circle "button" at bounding box center [972, 278] width 3 height 3
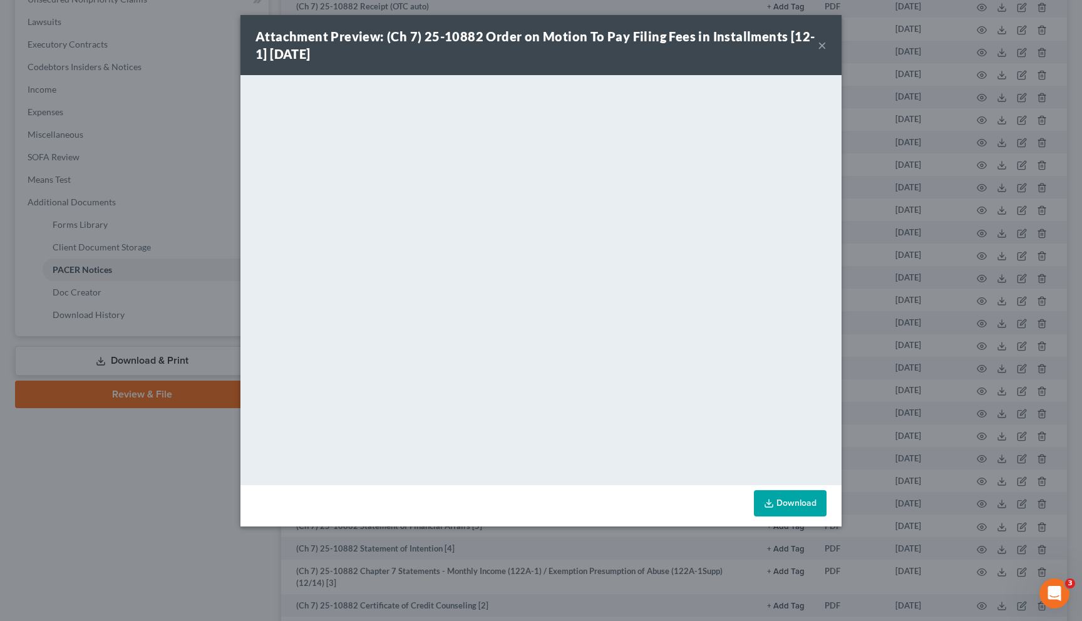
click at [825, 49] on button "×" at bounding box center [822, 45] width 9 height 15
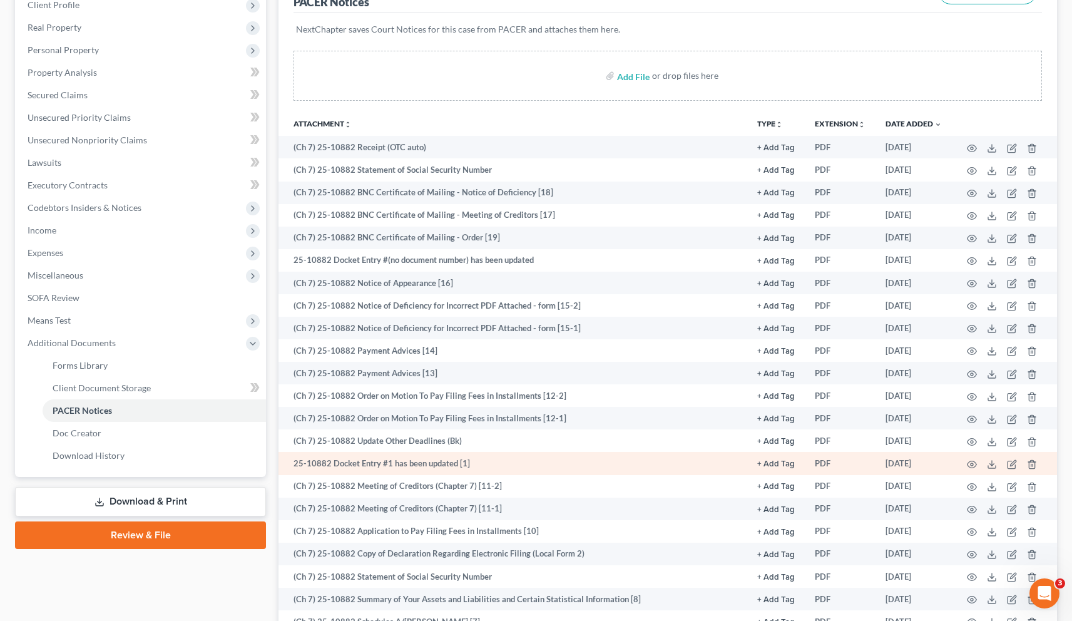
scroll to position [182, 0]
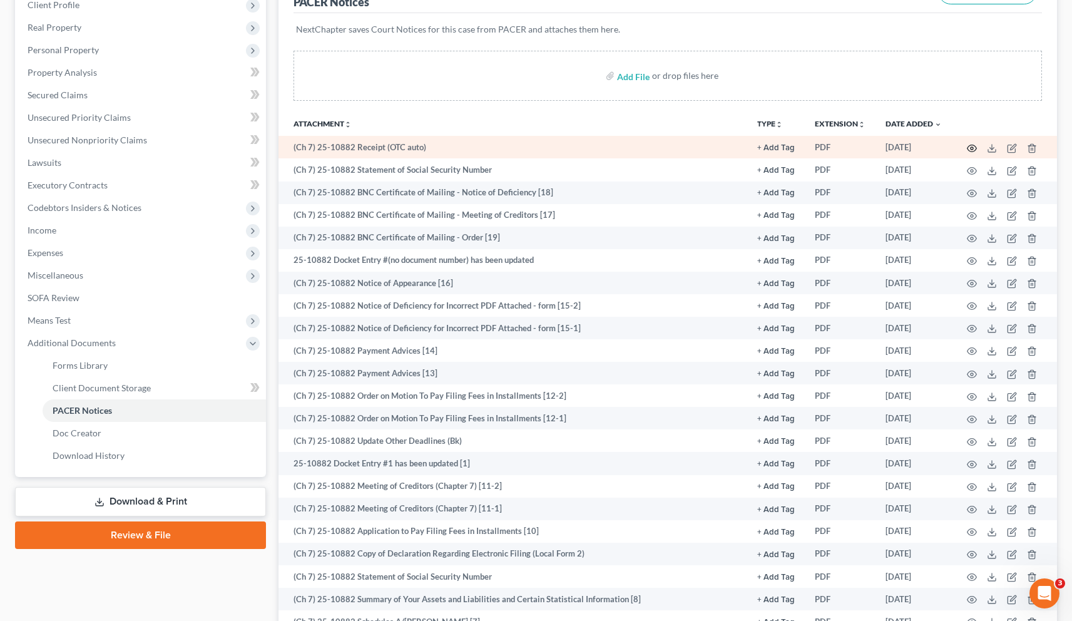
click at [834, 148] on circle "button" at bounding box center [972, 148] width 3 height 3
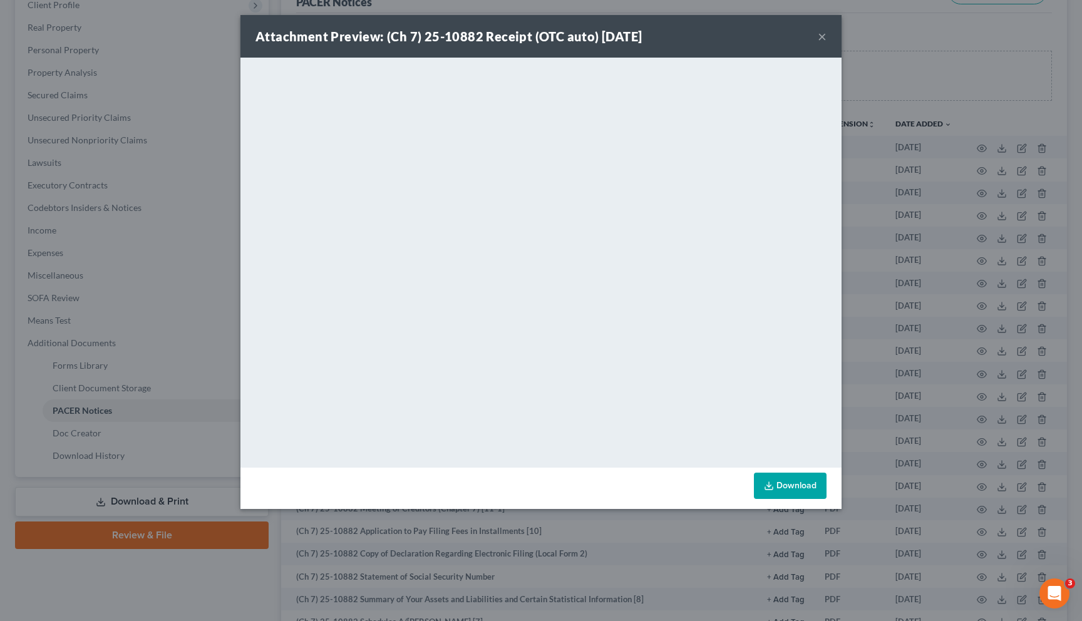
click at [826, 38] on div "Attachment Preview: (Ch 7) 25-10882 Receipt (OTC auto) [DATE] ×" at bounding box center [540, 36] width 601 height 43
click at [820, 37] on button "×" at bounding box center [822, 36] width 9 height 15
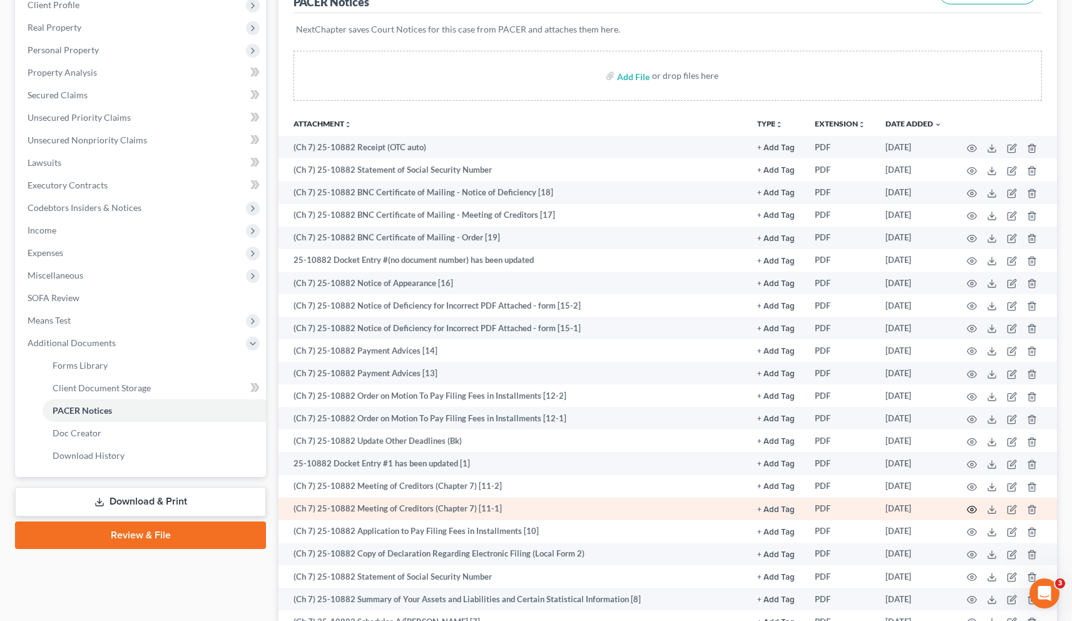
click at [834, 506] on icon "button" at bounding box center [972, 509] width 9 height 7
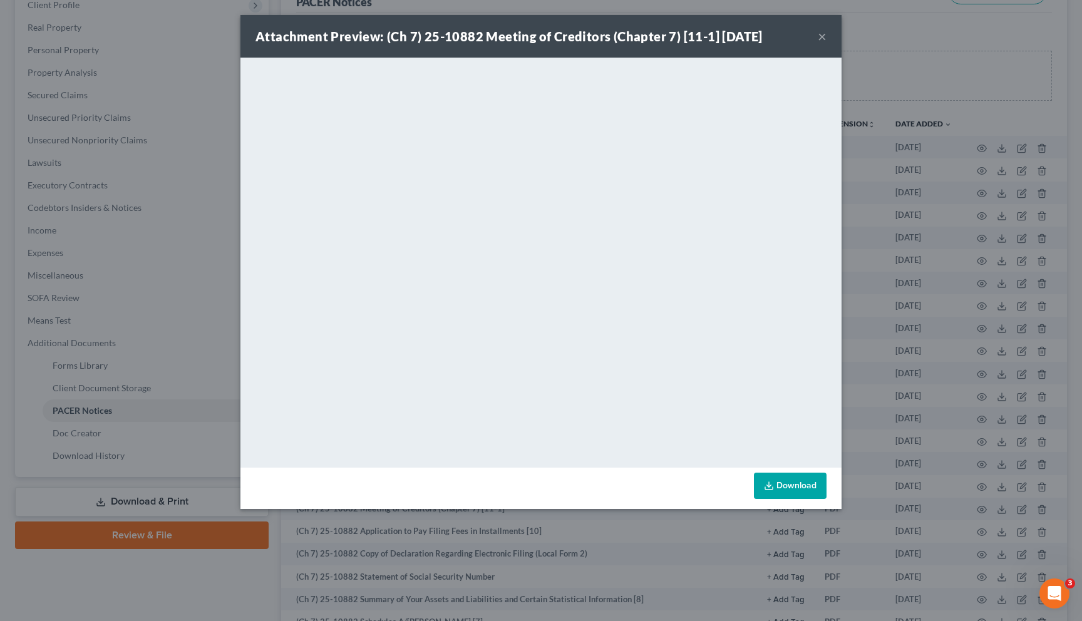
click at [822, 36] on button "×" at bounding box center [822, 36] width 9 height 15
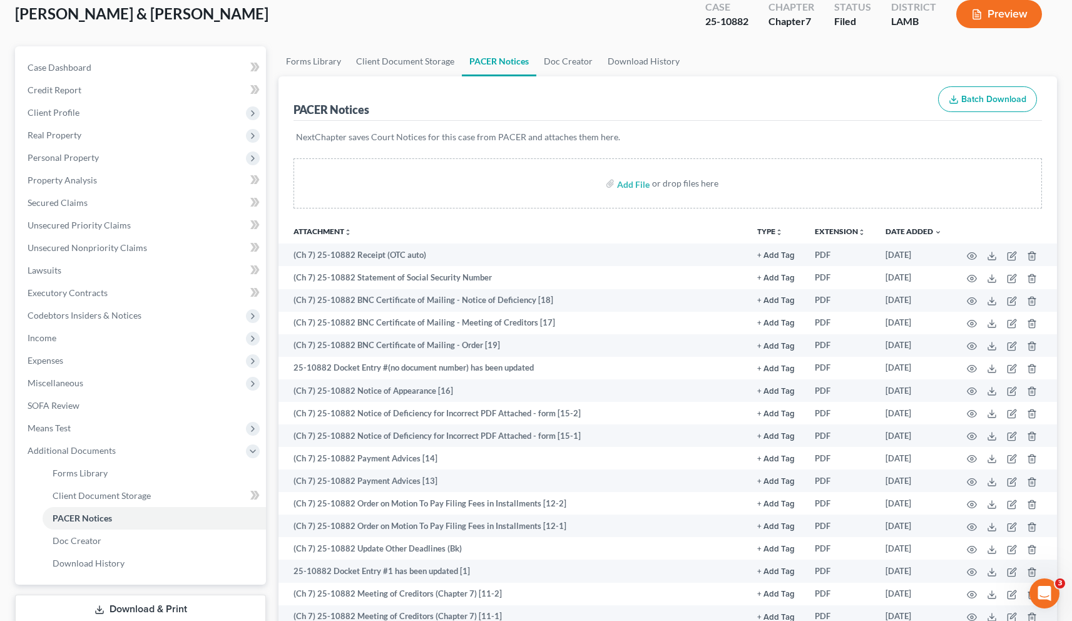
scroll to position [0, 0]
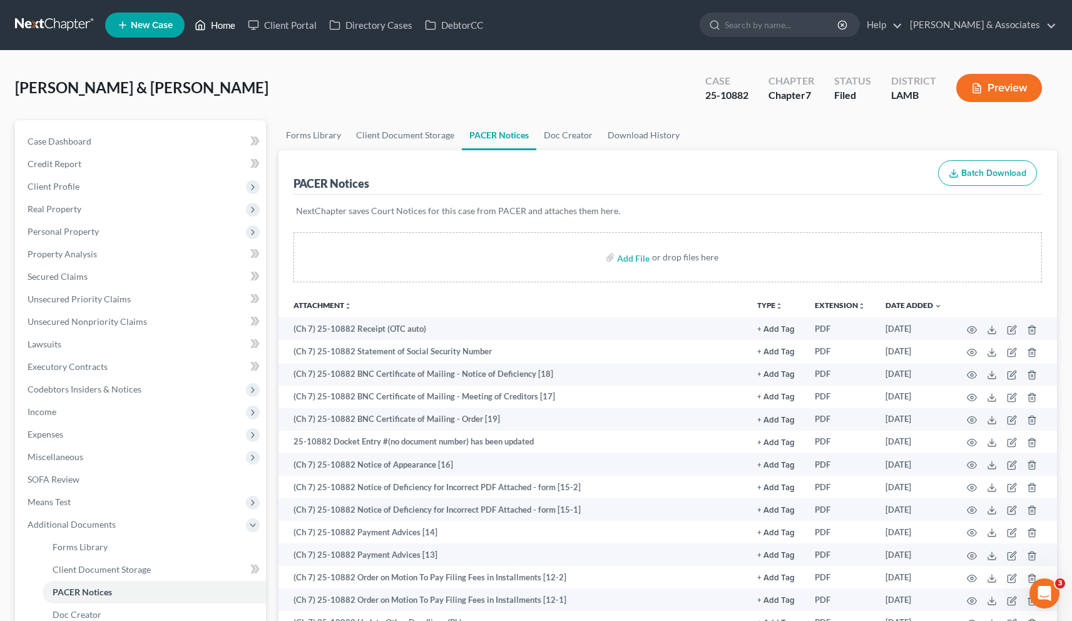
click at [227, 27] on link "Home" at bounding box center [214, 25] width 53 height 23
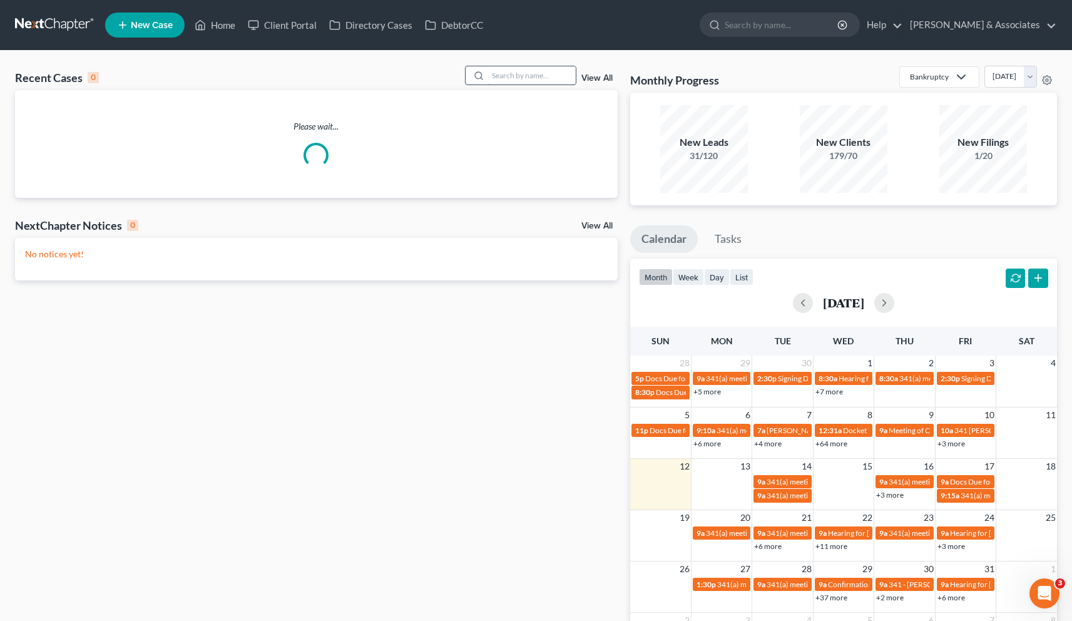
click at [530, 76] on input "search" at bounding box center [532, 75] width 88 height 18
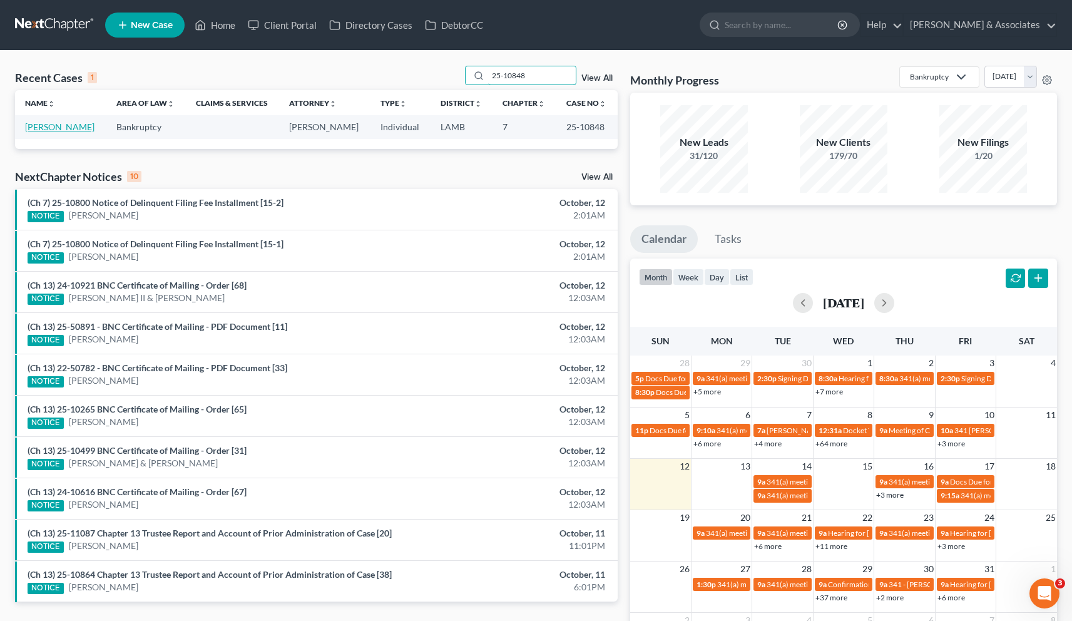
type input "25-10848"
click at [51, 130] on link "[PERSON_NAME]" at bounding box center [59, 126] width 69 height 11
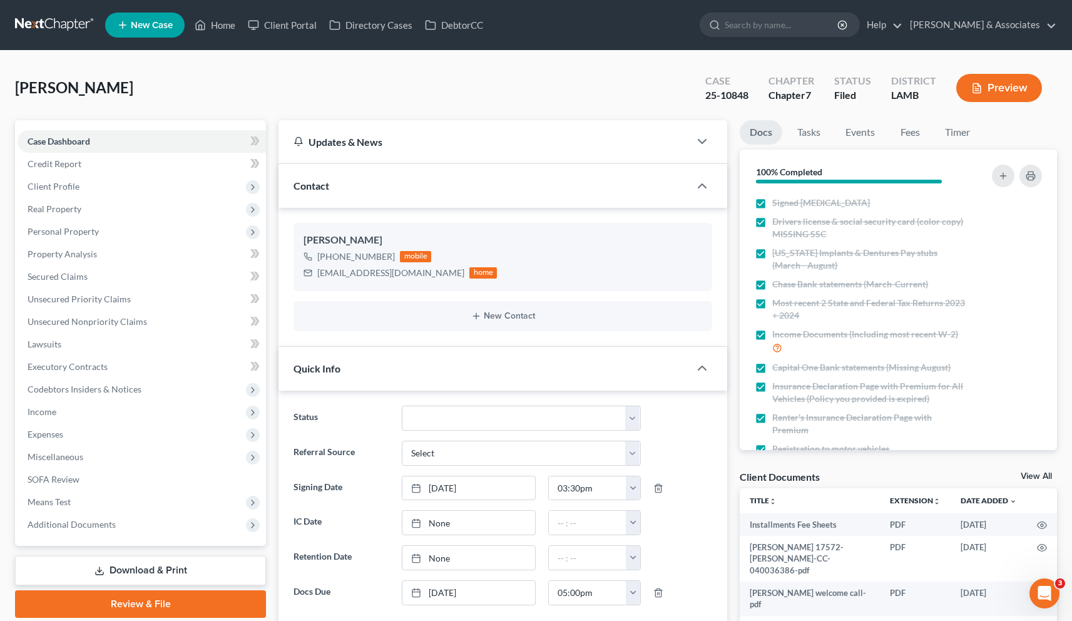
scroll to position [856, 0]
click at [84, 523] on span "Additional Documents" at bounding box center [72, 524] width 88 height 11
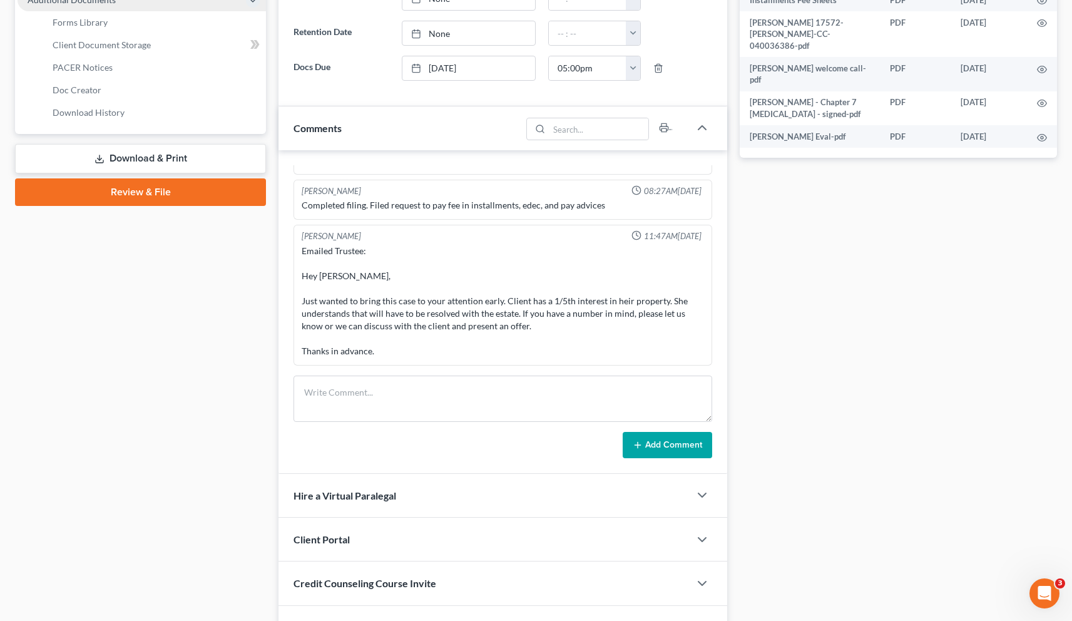
scroll to position [545, 0]
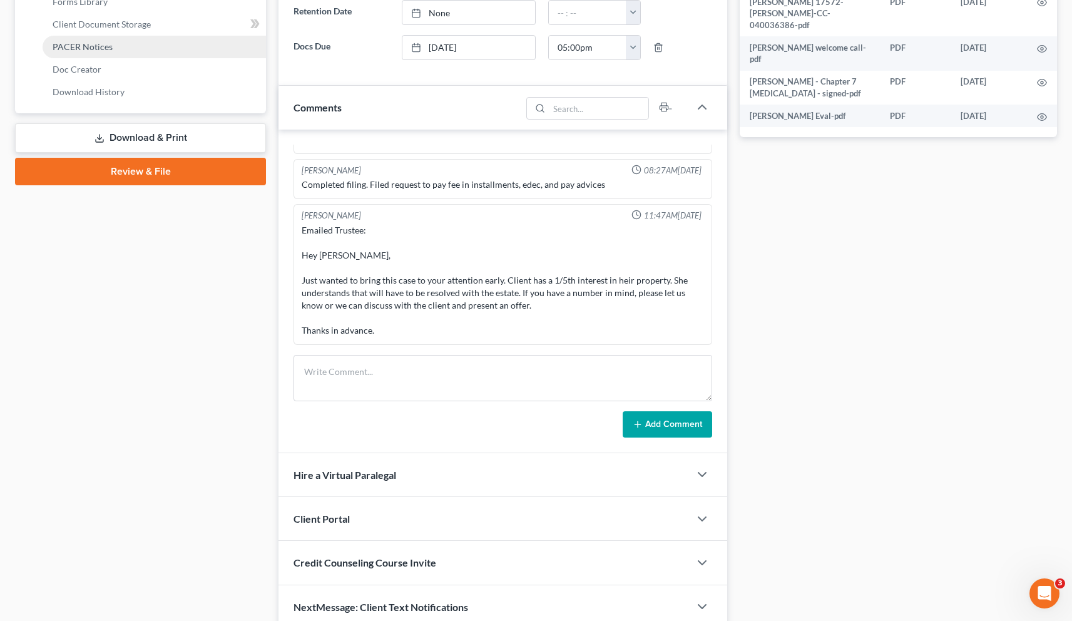
click at [98, 43] on span "PACER Notices" at bounding box center [83, 46] width 60 height 11
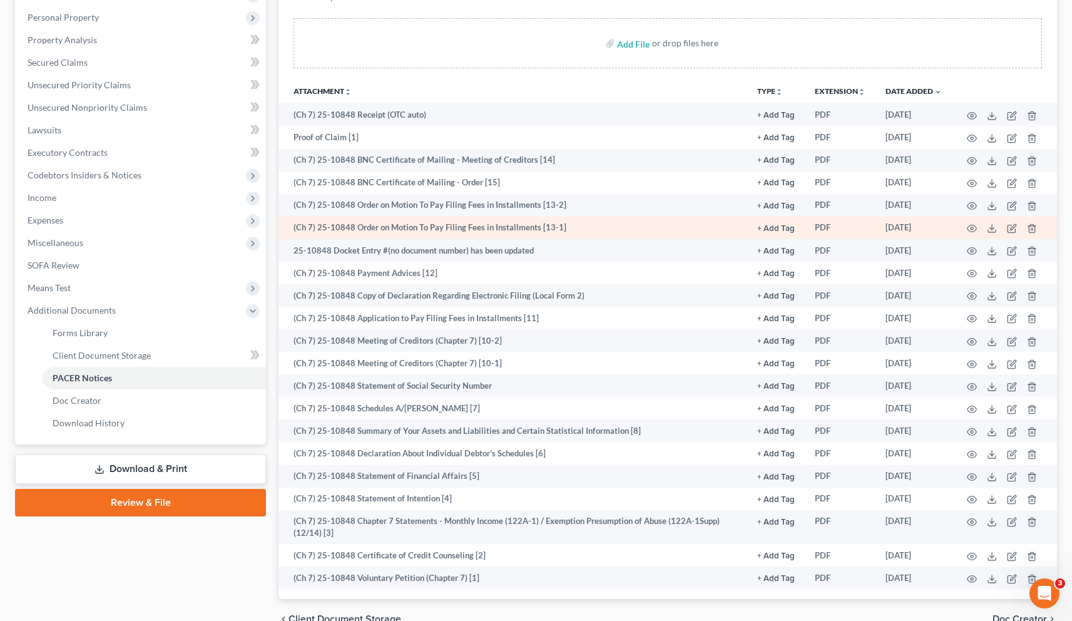
scroll to position [279, 0]
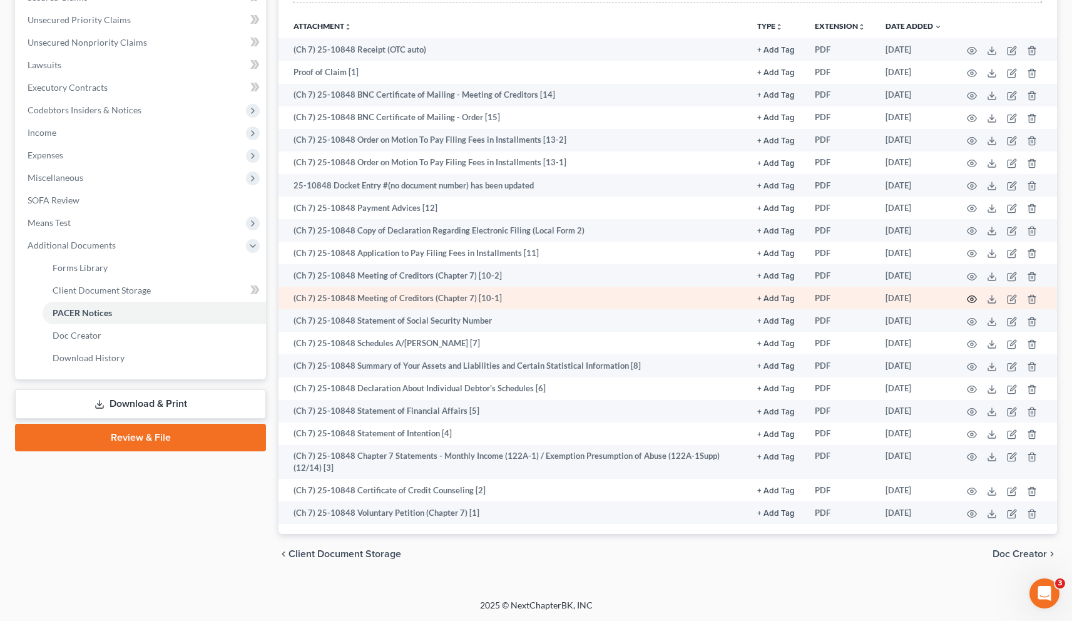
click at [834, 297] on icon "button" at bounding box center [972, 299] width 10 height 10
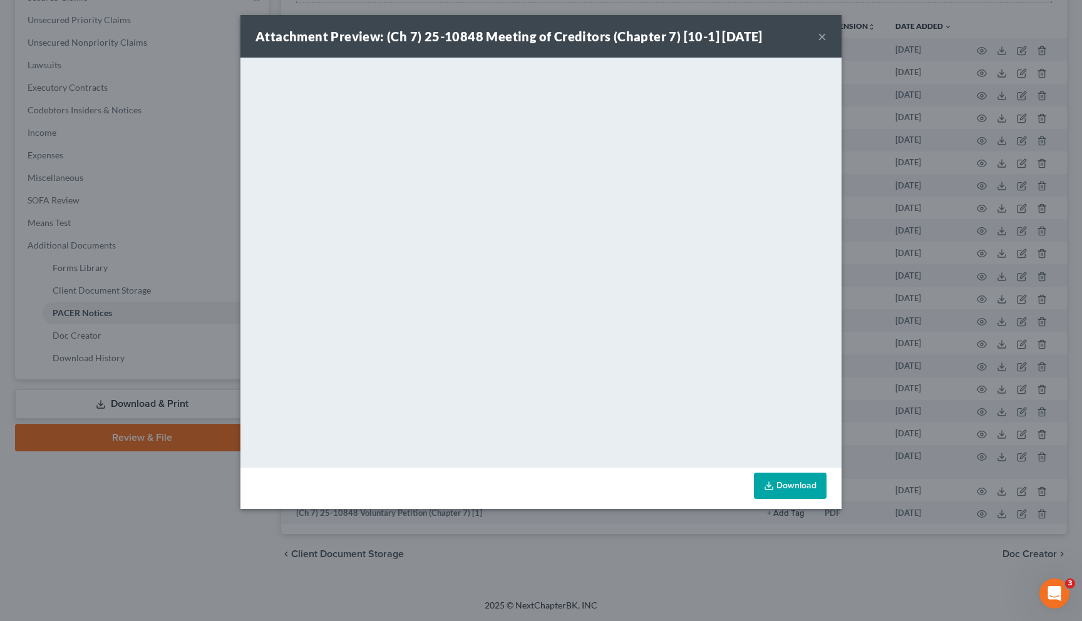
drag, startPoint x: 818, startPoint y: 37, endPoint x: 590, endPoint y: 63, distance: 229.3
click at [818, 37] on button "×" at bounding box center [822, 36] width 9 height 15
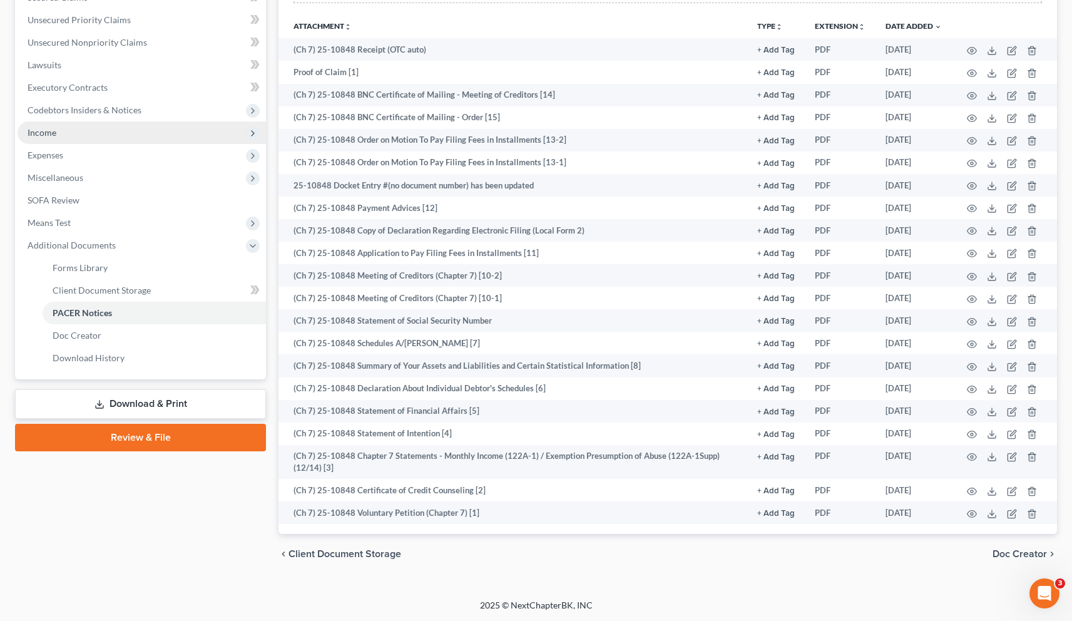
click at [51, 133] on span "Income" at bounding box center [42, 132] width 29 height 11
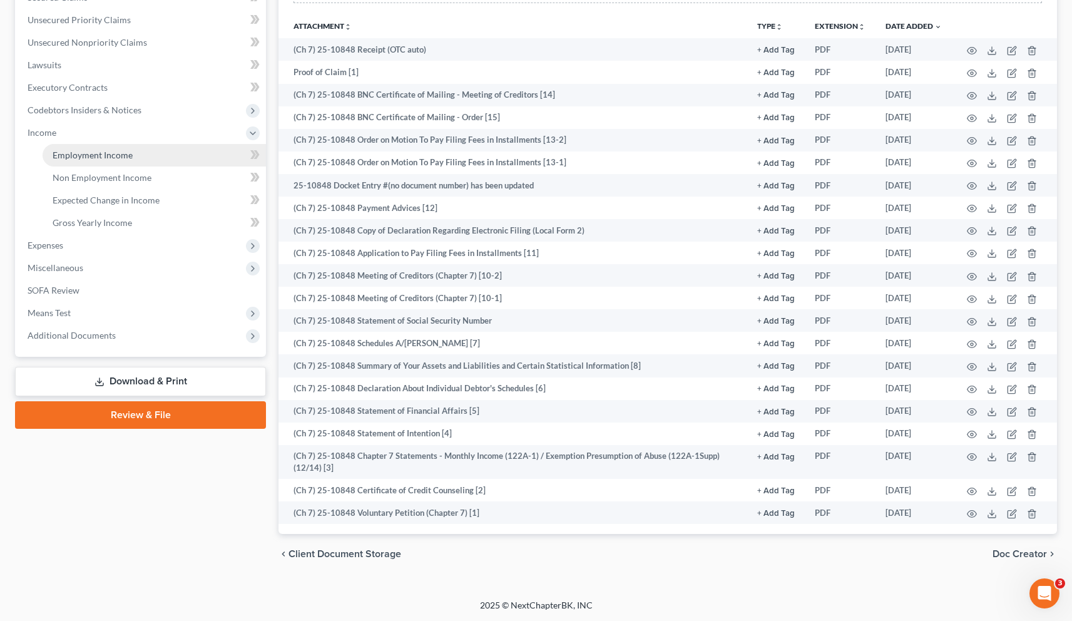
click at [65, 150] on span "Employment Income" at bounding box center [93, 155] width 80 height 11
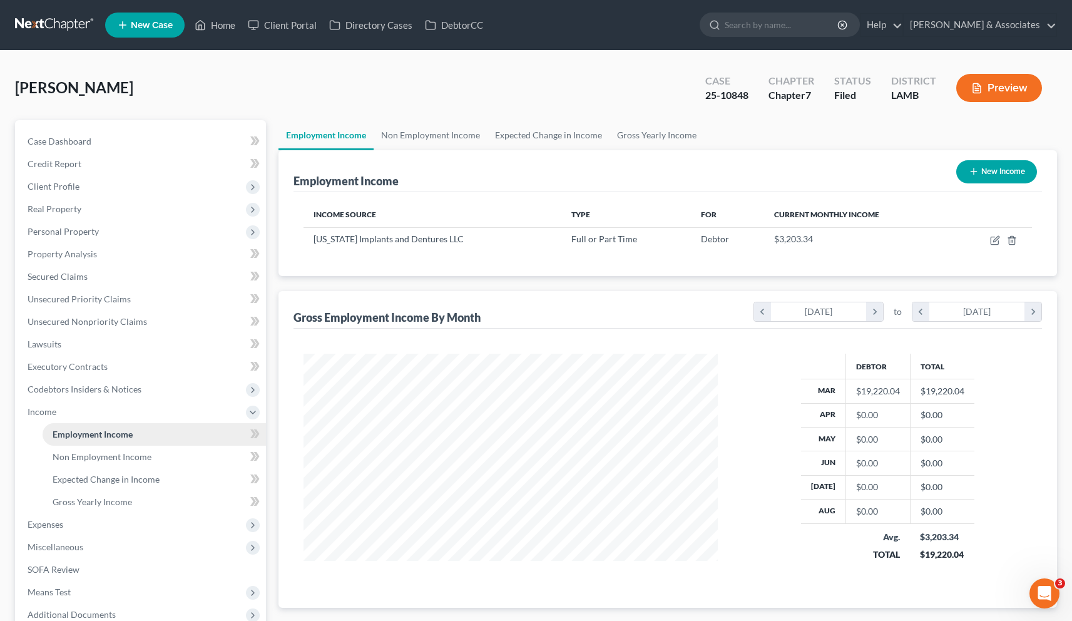
scroll to position [224, 439]
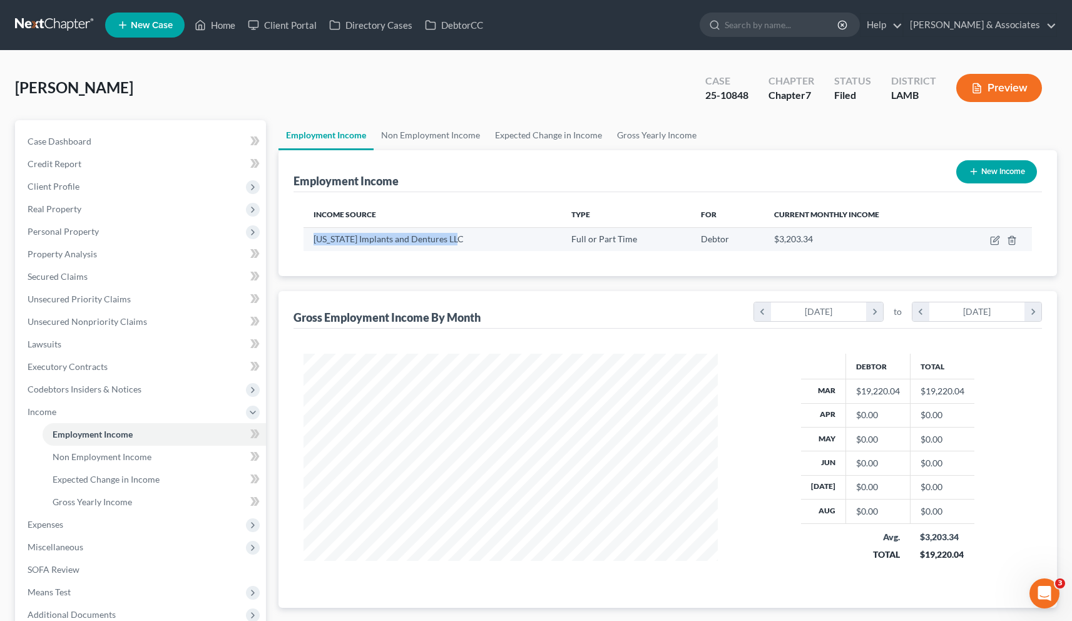
drag, startPoint x: 459, startPoint y: 240, endPoint x: 309, endPoint y: 241, distance: 150.2
click at [309, 241] on td "[US_STATE] Implants and Dentures LLC" at bounding box center [433, 239] width 258 height 24
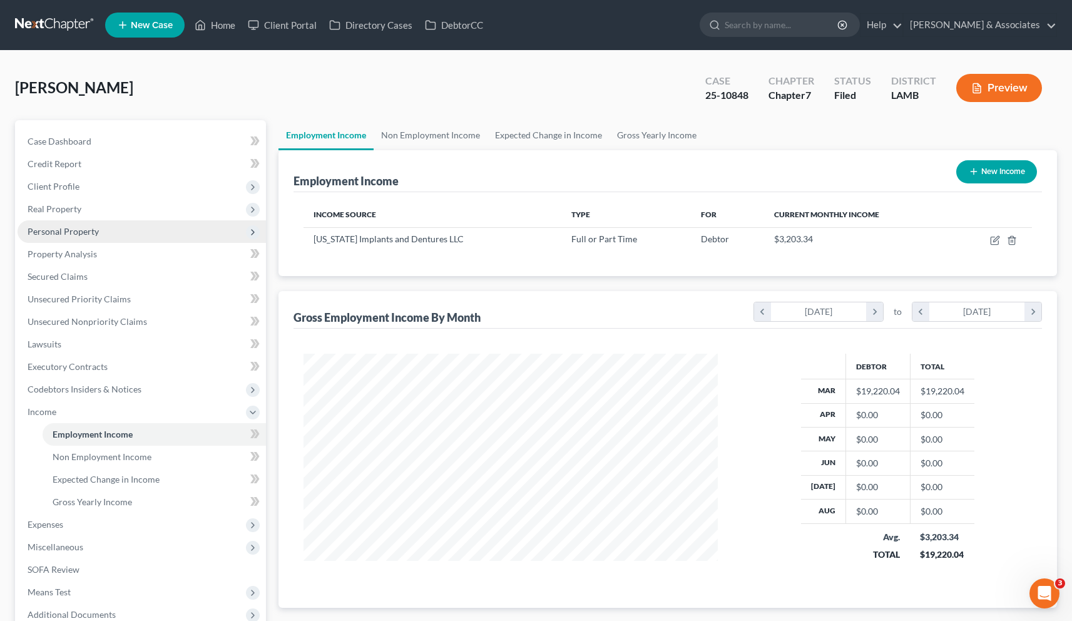
click at [59, 237] on span "Personal Property" at bounding box center [142, 231] width 249 height 23
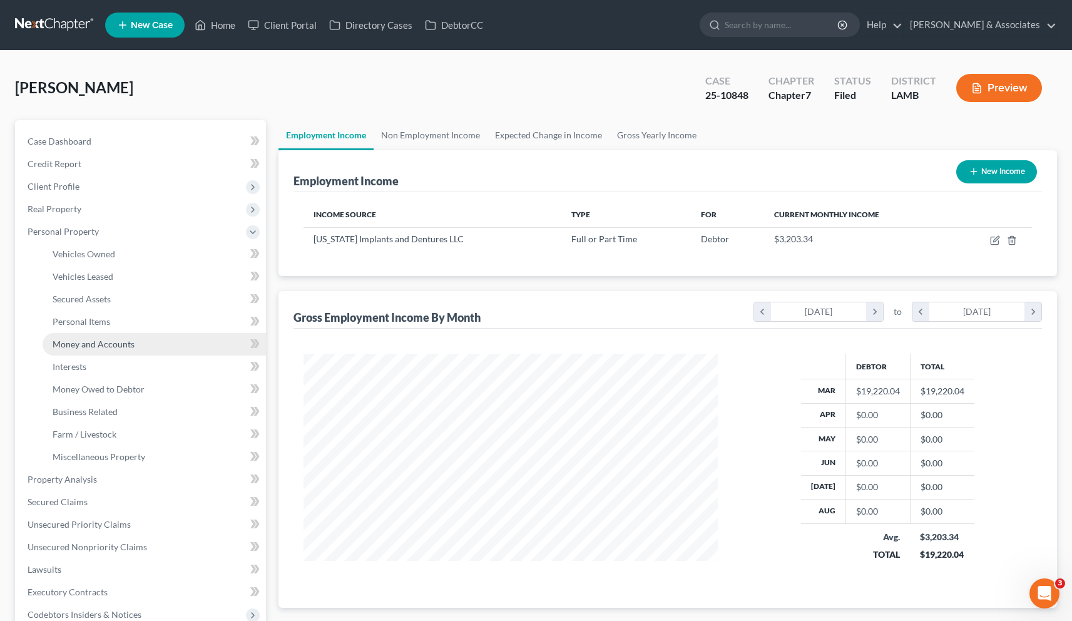
click at [76, 349] on link "Money and Accounts" at bounding box center [154, 344] width 223 height 23
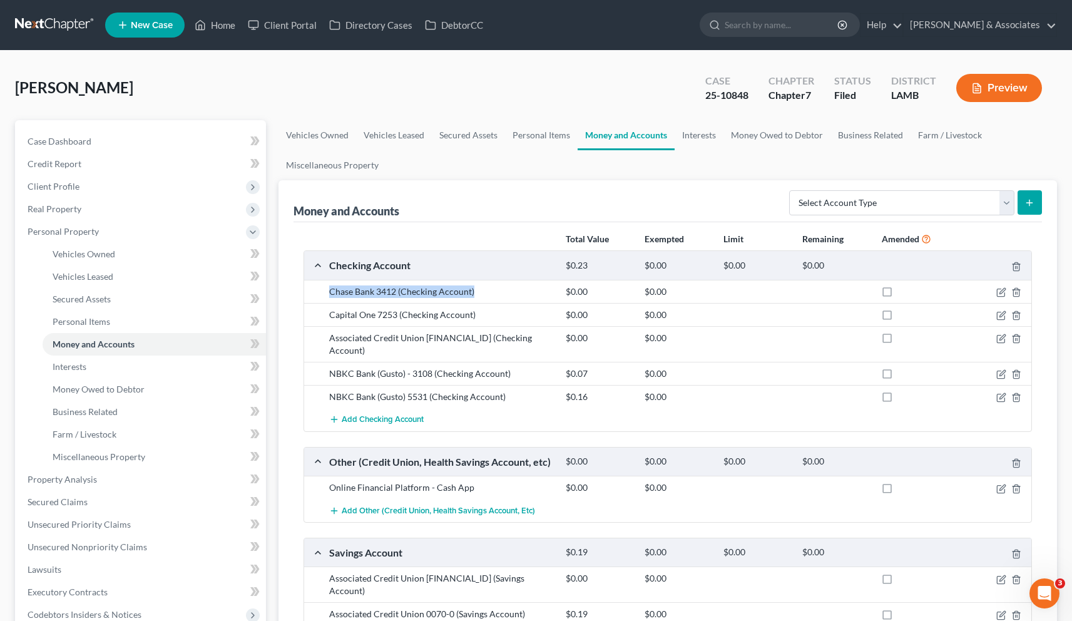
drag, startPoint x: 476, startPoint y: 292, endPoint x: 313, endPoint y: 294, distance: 163.4
click at [313, 294] on div "Chase Bank 3412 (Checking Account) $0.00 $0.00" at bounding box center [667, 291] width 727 height 23
drag, startPoint x: 477, startPoint y: 314, endPoint x: 326, endPoint y: 321, distance: 151.0
click at [326, 321] on div "Capital One 7253 (Checking Account) $0.00 $0.00" at bounding box center [667, 314] width 727 height 23
click at [494, 317] on div "Capital One 7253 (Checking Account)" at bounding box center [441, 315] width 237 height 13
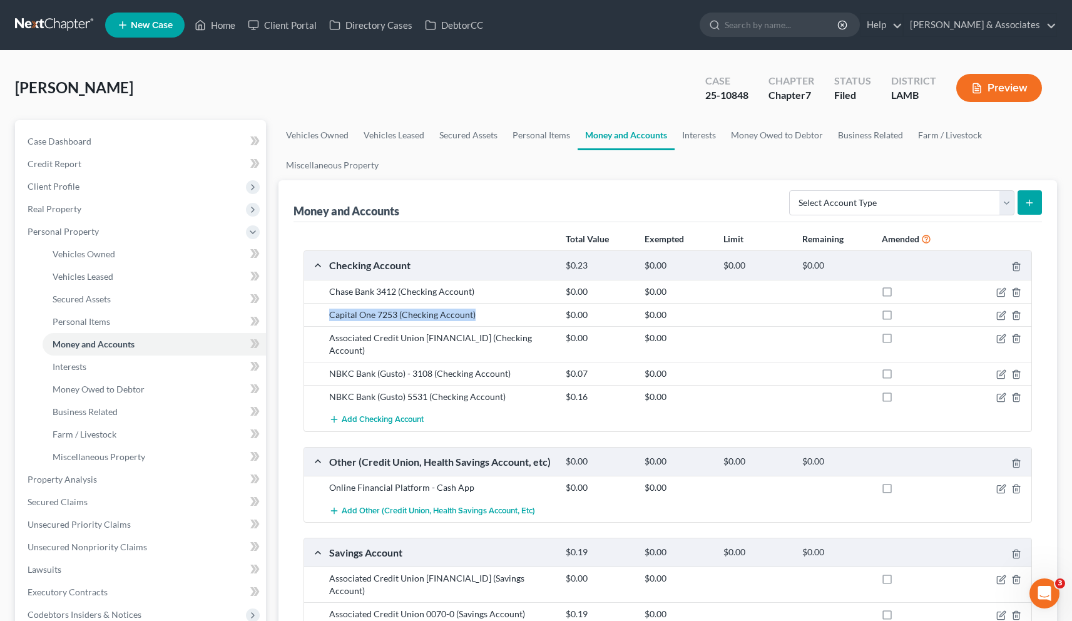
drag, startPoint x: 486, startPoint y: 314, endPoint x: 331, endPoint y: 319, distance: 155.9
click at [331, 319] on div "Capital One 7253 (Checking Account)" at bounding box center [441, 315] width 237 height 13
drag, startPoint x: 543, startPoint y: 337, endPoint x: 331, endPoint y: 334, distance: 212.2
click at [331, 334] on div "Associated Credit Union [FINANCIAL_ID] (Checking Account)" at bounding box center [441, 344] width 237 height 25
drag, startPoint x: 511, startPoint y: 361, endPoint x: 328, endPoint y: 366, distance: 182.8
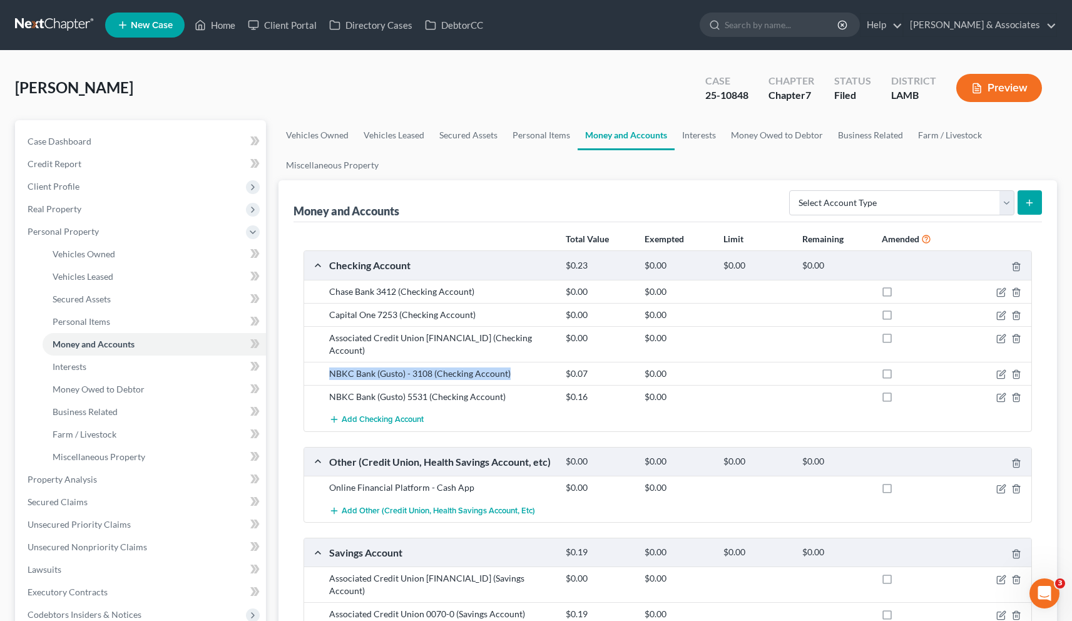
click at [328, 367] on div "NBKC Bank (Gusto) - 3108 (Checking Account)" at bounding box center [441, 373] width 237 height 13
drag, startPoint x: 506, startPoint y: 387, endPoint x: 331, endPoint y: 384, distance: 175.9
click at [331, 391] on div "NBKC Bank (Gusto) 5531 (Checking Account)" at bounding box center [441, 397] width 237 height 13
drag, startPoint x: 476, startPoint y: 475, endPoint x: 324, endPoint y: 479, distance: 152.2
click at [324, 481] on div "Online Financial Platform - Cash App" at bounding box center [441, 487] width 237 height 13
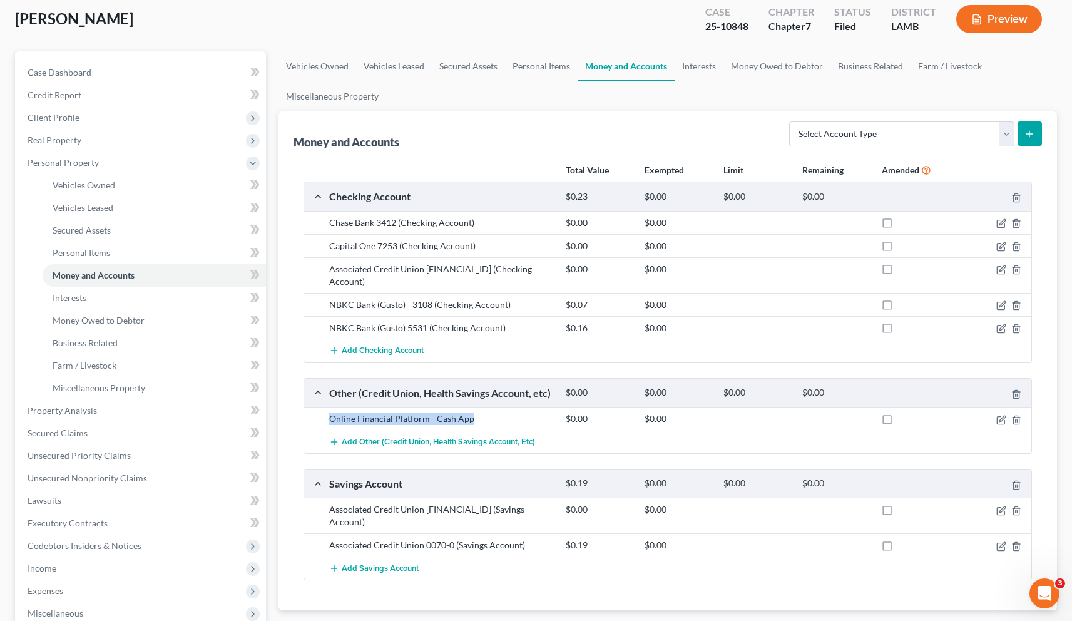
scroll to position [114, 0]
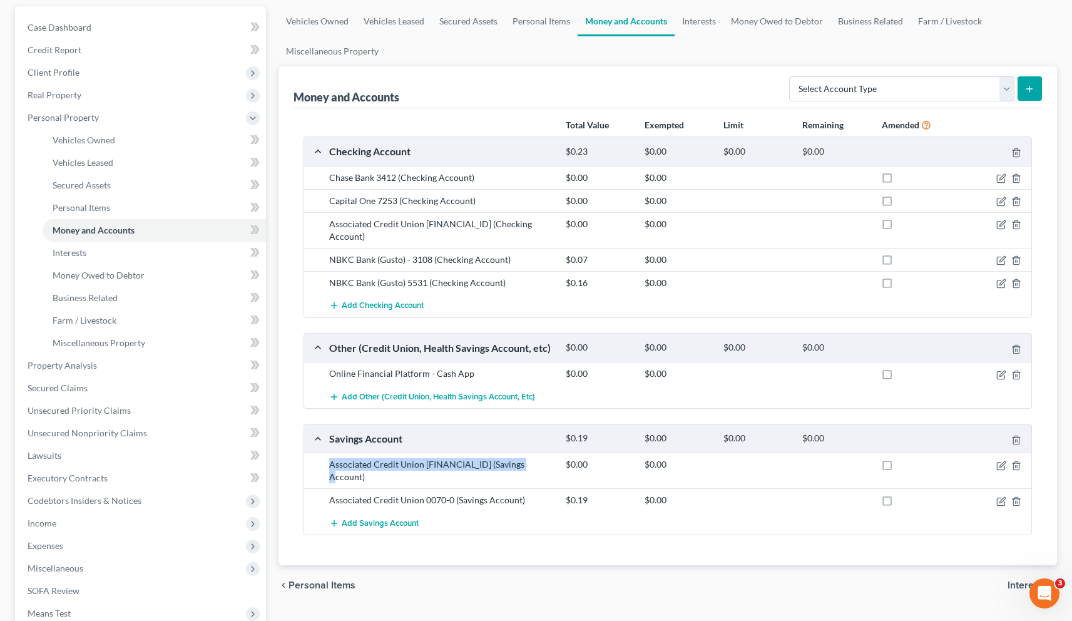
drag, startPoint x: 531, startPoint y: 454, endPoint x: 330, endPoint y: 453, distance: 200.9
click at [330, 458] on div "Associated Credit Union [FINANCIAL_ID] (Savings Account)" at bounding box center [441, 470] width 237 height 25
drag, startPoint x: 521, startPoint y: 473, endPoint x: 328, endPoint y: 471, distance: 193.4
click at [328, 494] on div "Associated Credit Union 0070-0 (Savings Account)" at bounding box center [441, 500] width 237 height 13
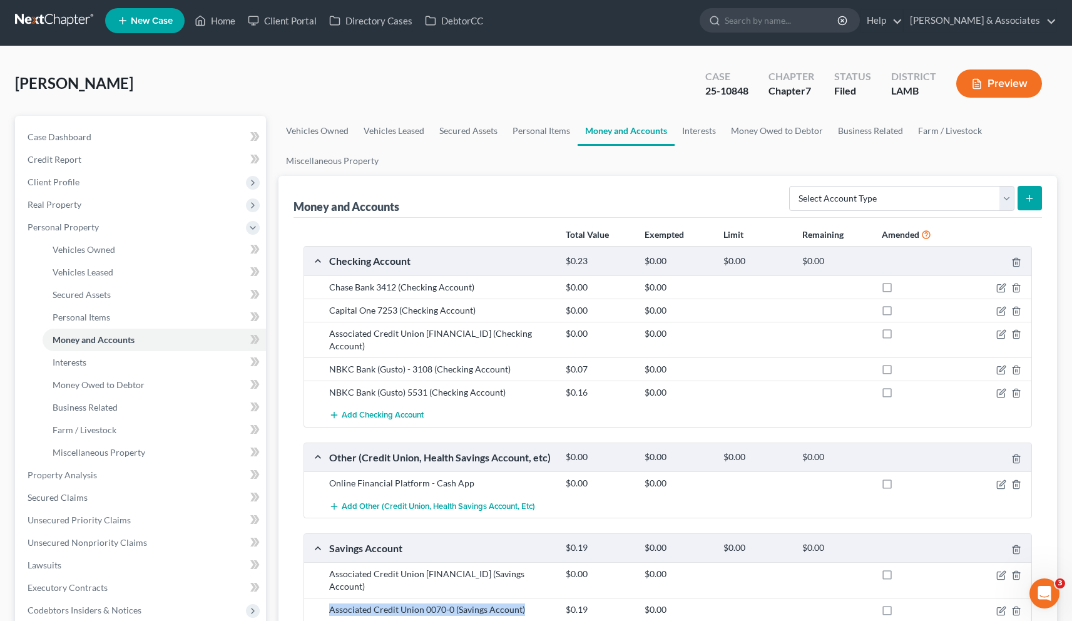
scroll to position [0, 0]
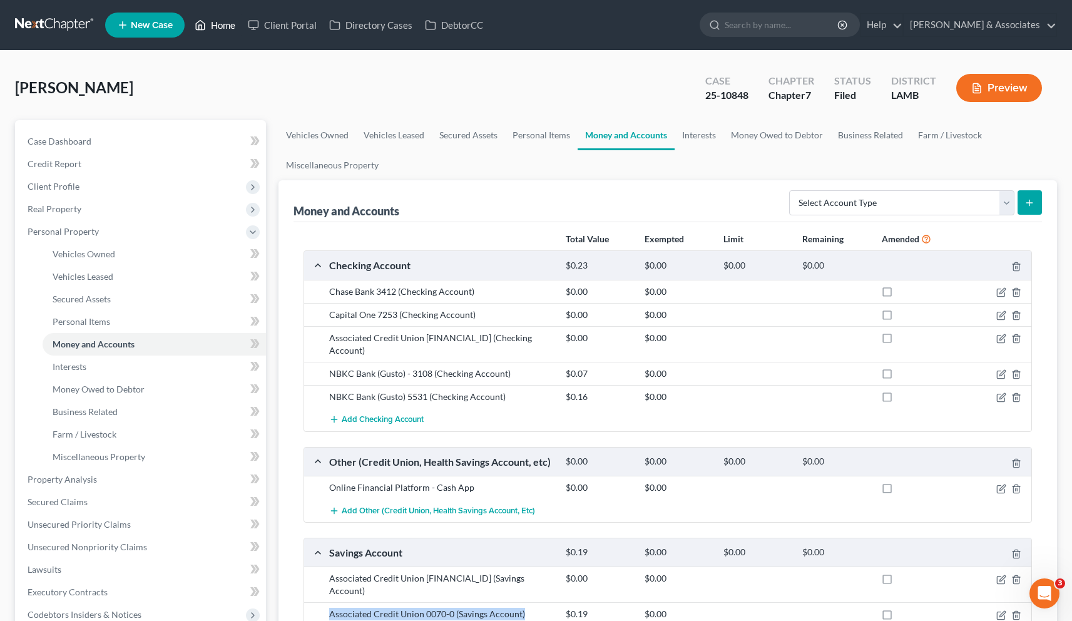
click at [221, 25] on link "Home" at bounding box center [214, 25] width 53 height 23
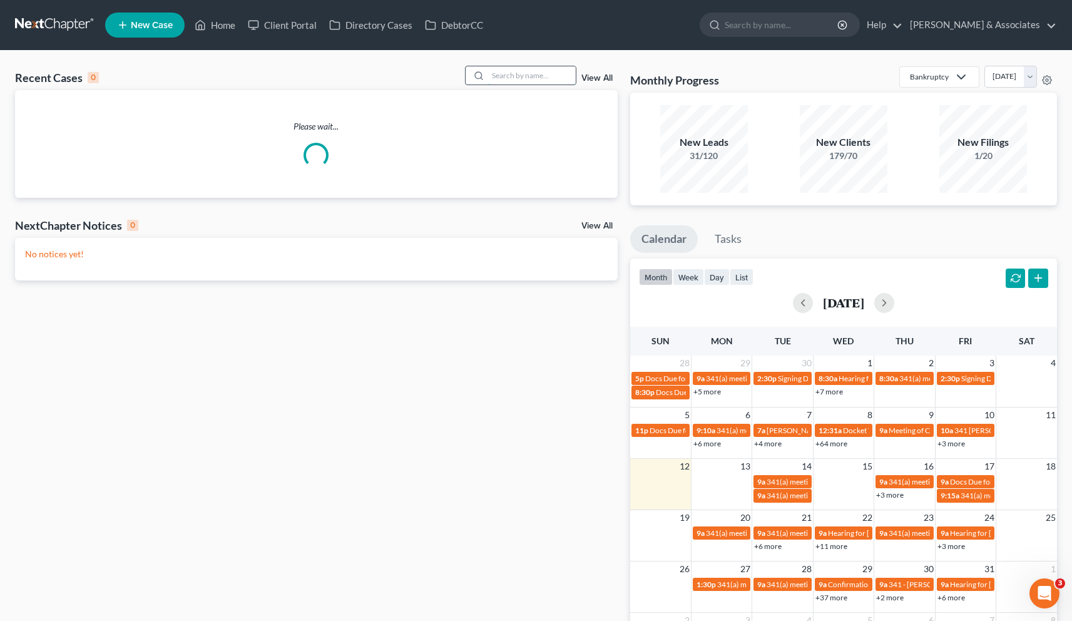
click at [551, 74] on input "search" at bounding box center [532, 75] width 88 height 18
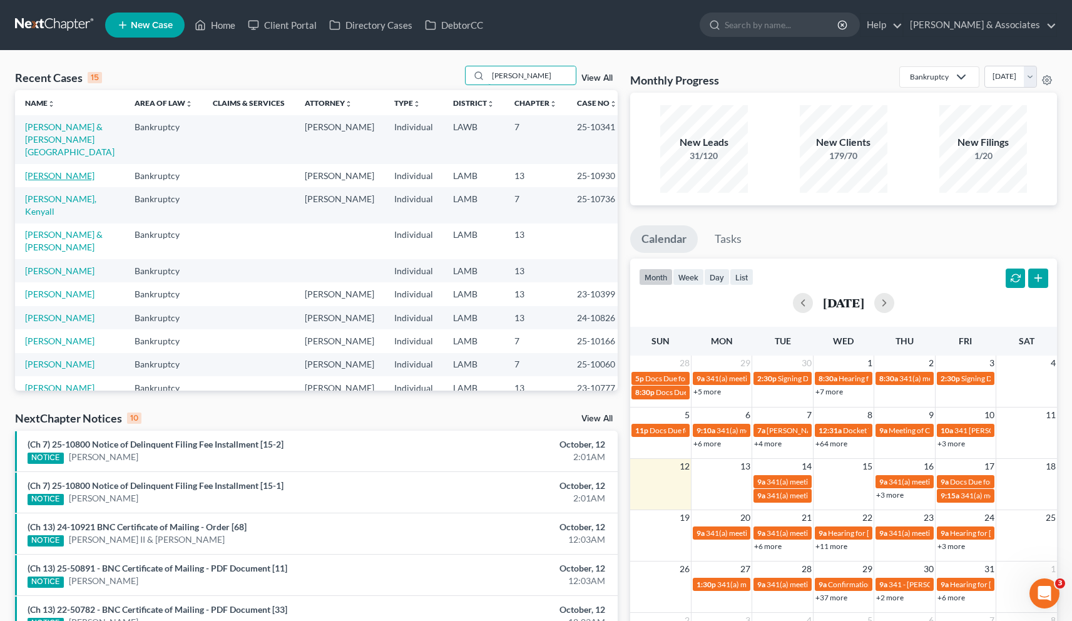
type input "[PERSON_NAME]"
click at [56, 175] on link "[PERSON_NAME]" at bounding box center [59, 175] width 69 height 11
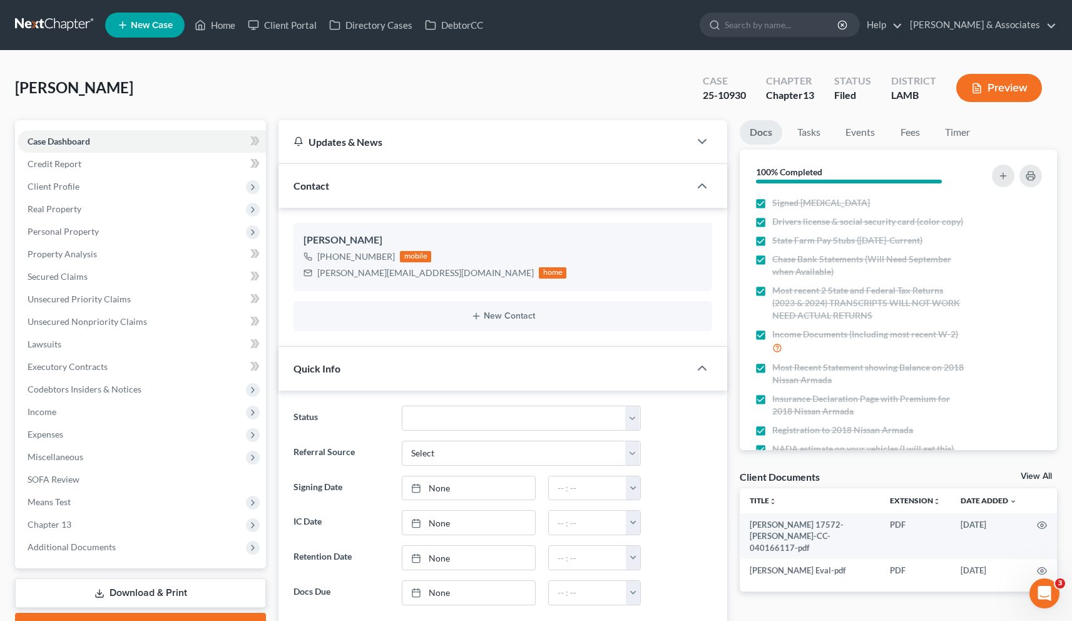
scroll to position [2244, 0]
drag, startPoint x: 704, startPoint y: 95, endPoint x: 747, endPoint y: 96, distance: 43.8
click at [747, 96] on div "Case 25-10930" at bounding box center [724, 89] width 63 height 37
click at [63, 183] on span "Client Profile" at bounding box center [54, 186] width 52 height 11
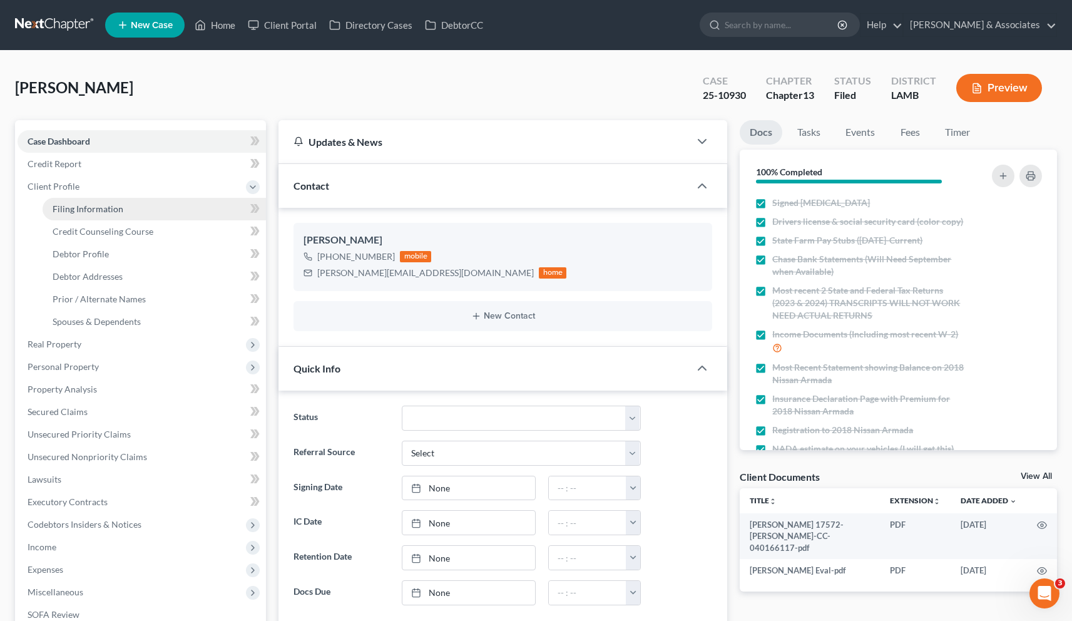
click at [90, 212] on span "Filing Information" at bounding box center [88, 208] width 71 height 11
select select "1"
select select "0"
select select "3"
select select "35"
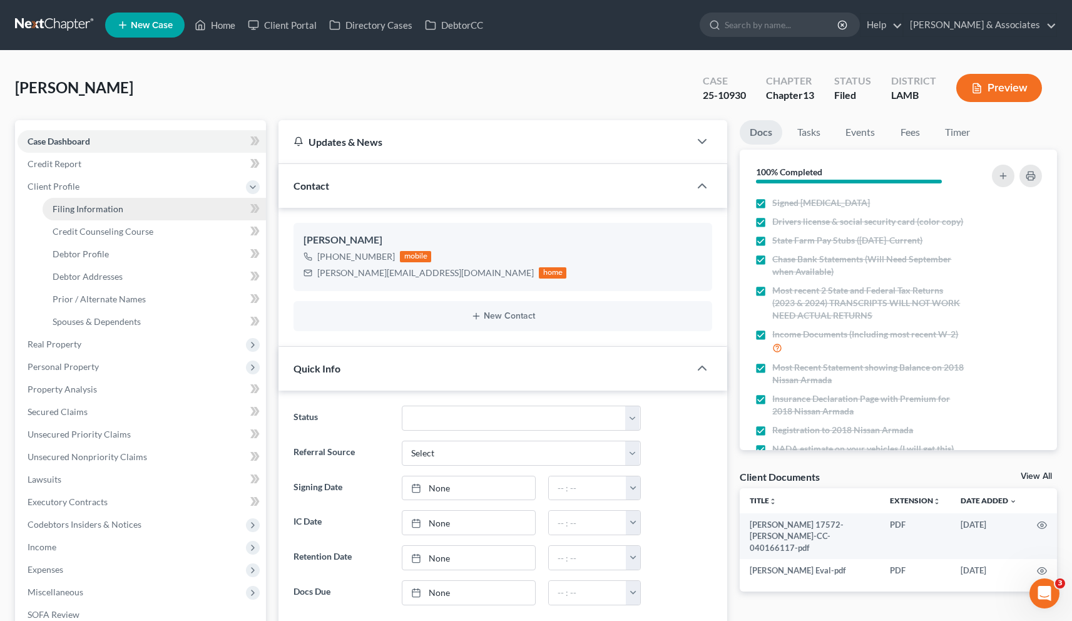
select select "0"
select select "19"
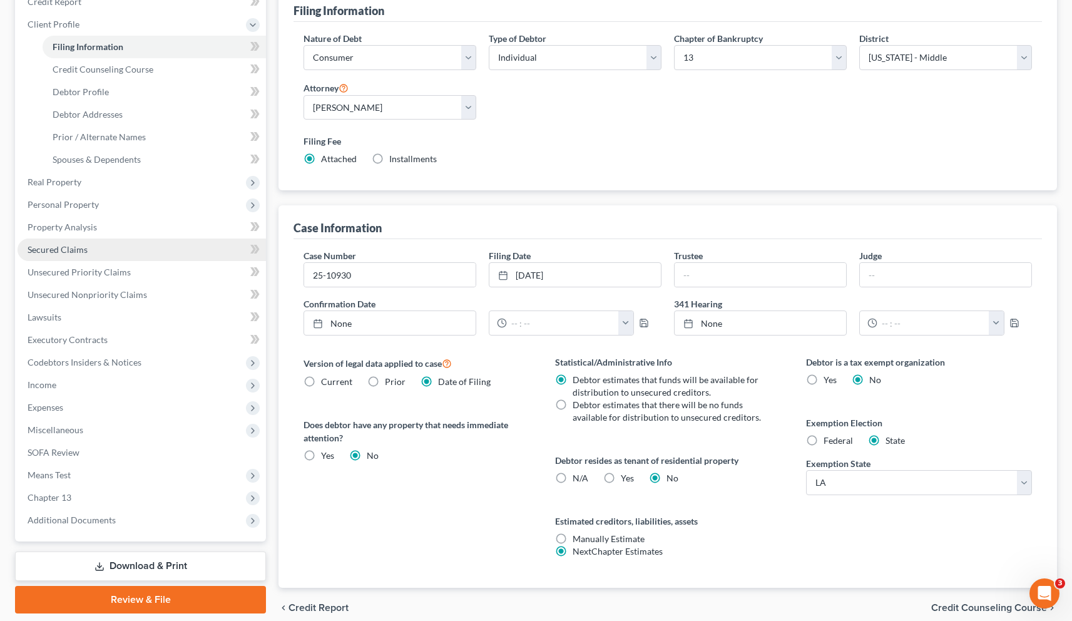
scroll to position [203, 0]
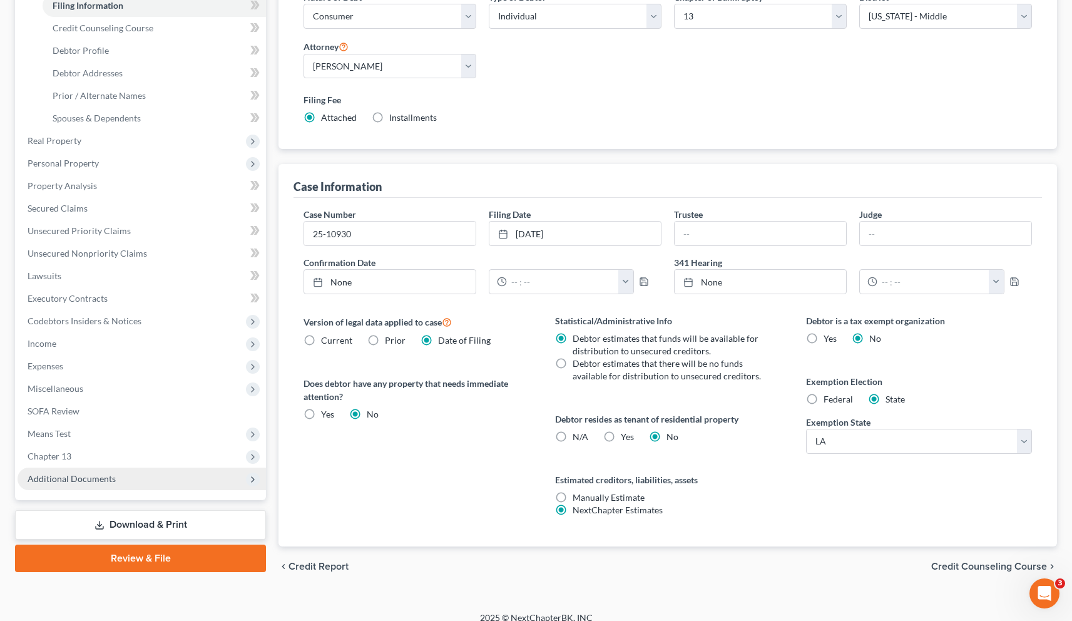
click at [89, 480] on span "Additional Documents" at bounding box center [72, 478] width 88 height 11
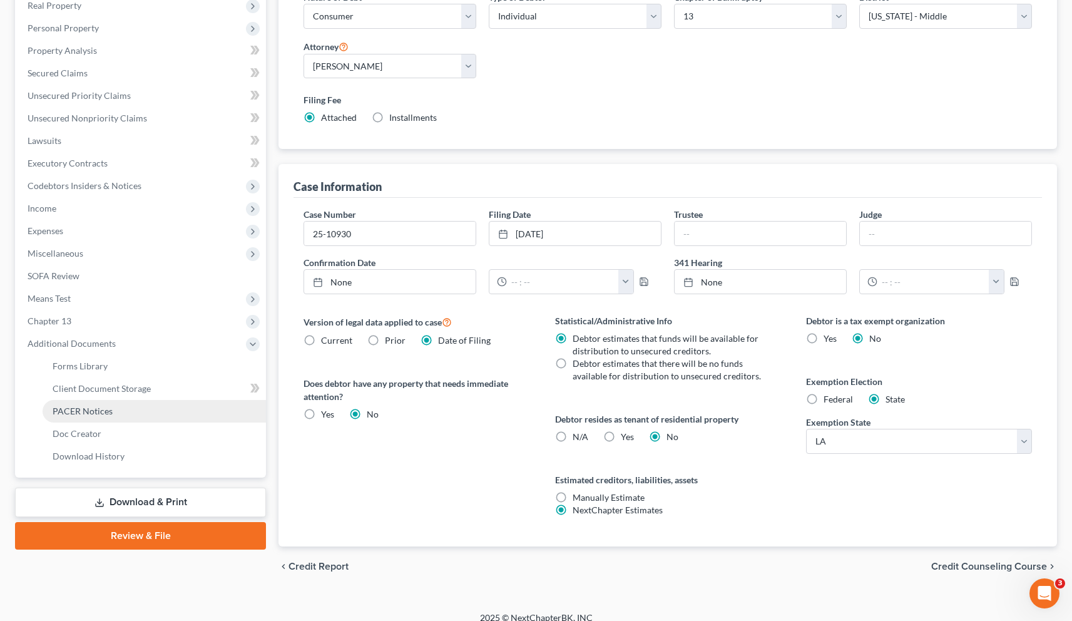
click at [90, 409] on span "PACER Notices" at bounding box center [83, 411] width 60 height 11
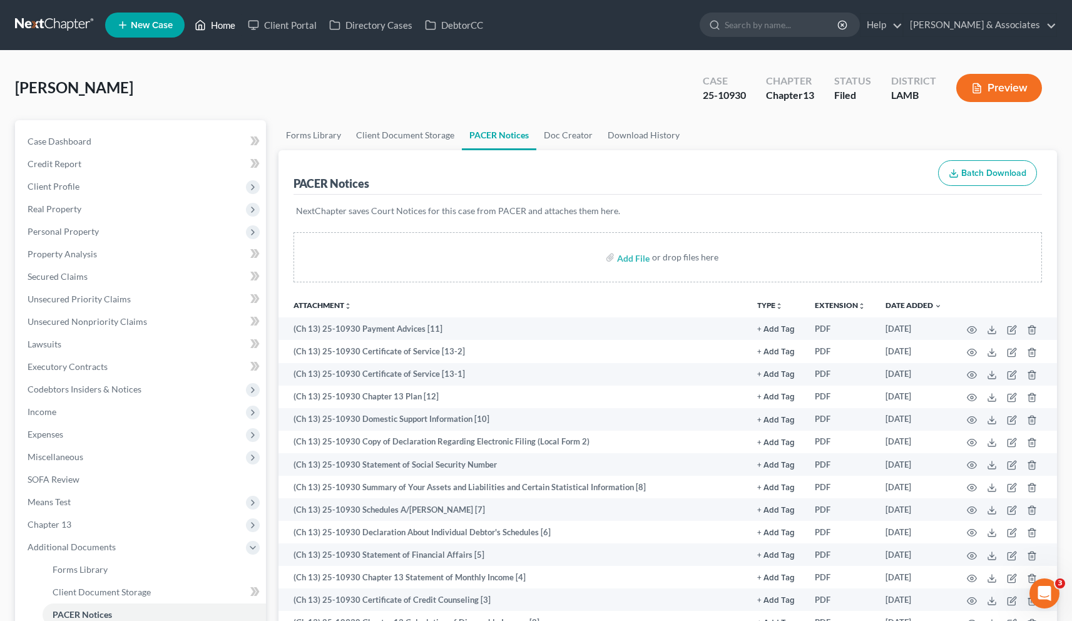
click at [212, 19] on link "Home" at bounding box center [214, 25] width 53 height 23
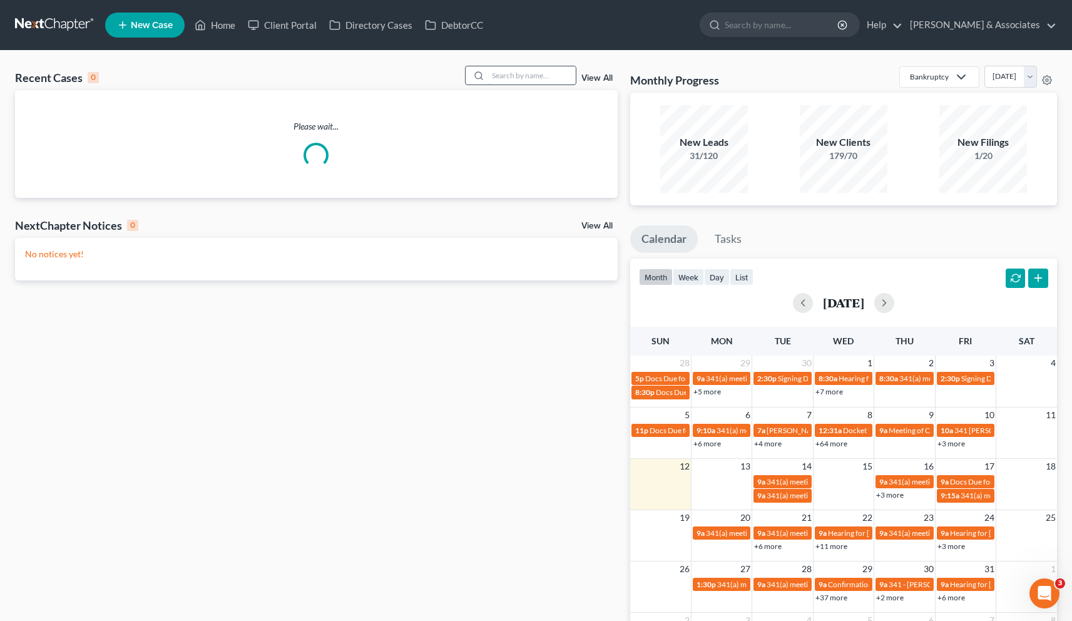
click at [529, 81] on input "search" at bounding box center [532, 75] width 88 height 18
paste input "25-11087"
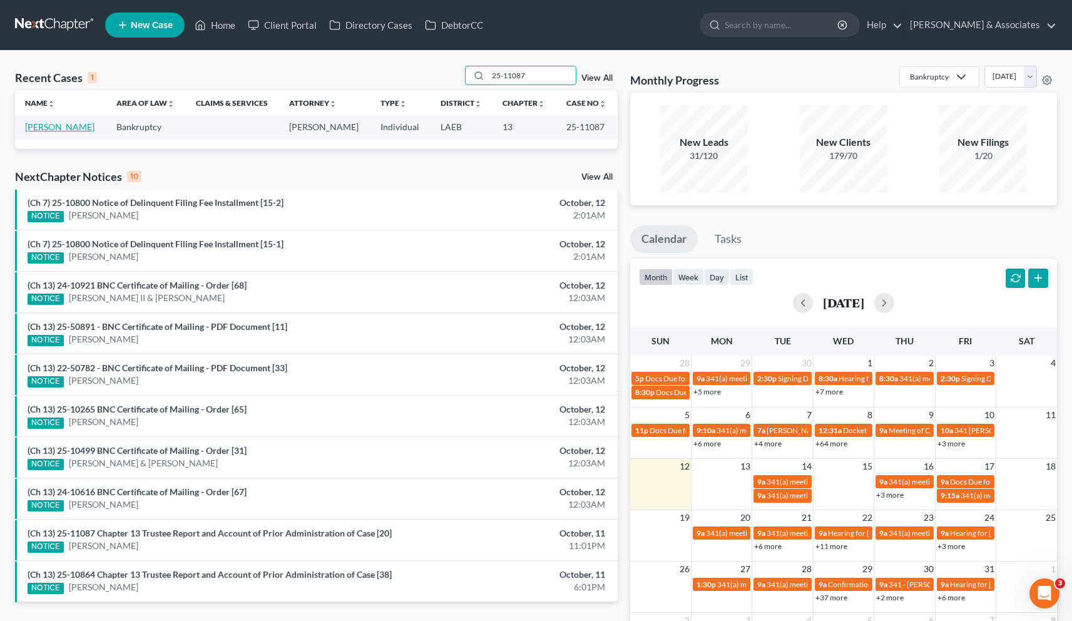
type input "25-11087"
click at [73, 124] on link "[PERSON_NAME]" at bounding box center [59, 126] width 69 height 11
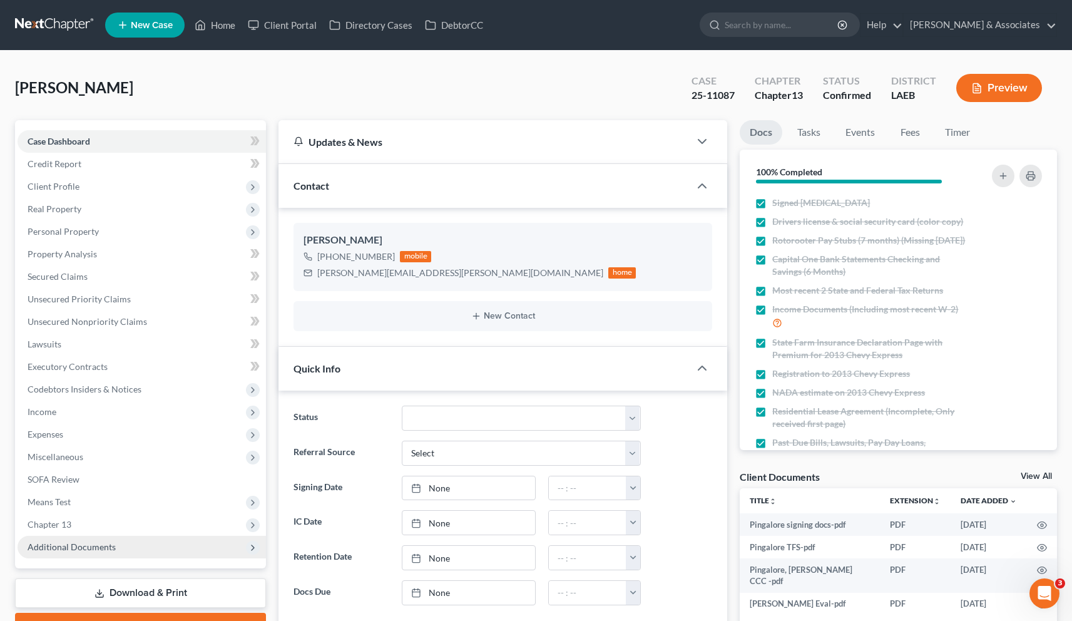
click at [83, 550] on span "Additional Documents" at bounding box center [72, 546] width 88 height 11
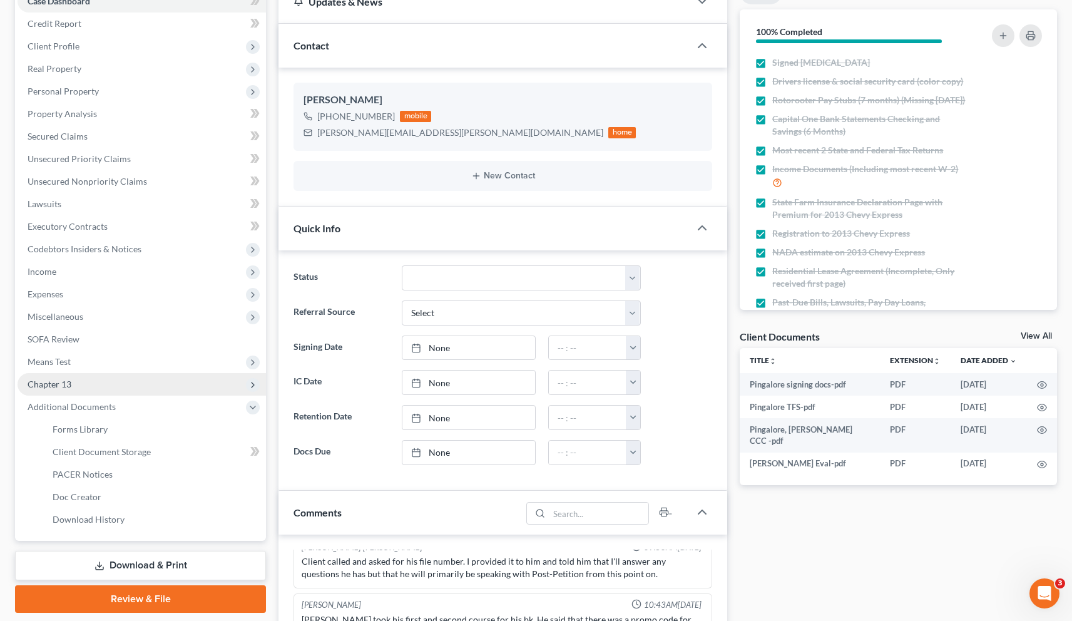
scroll to position [172, 0]
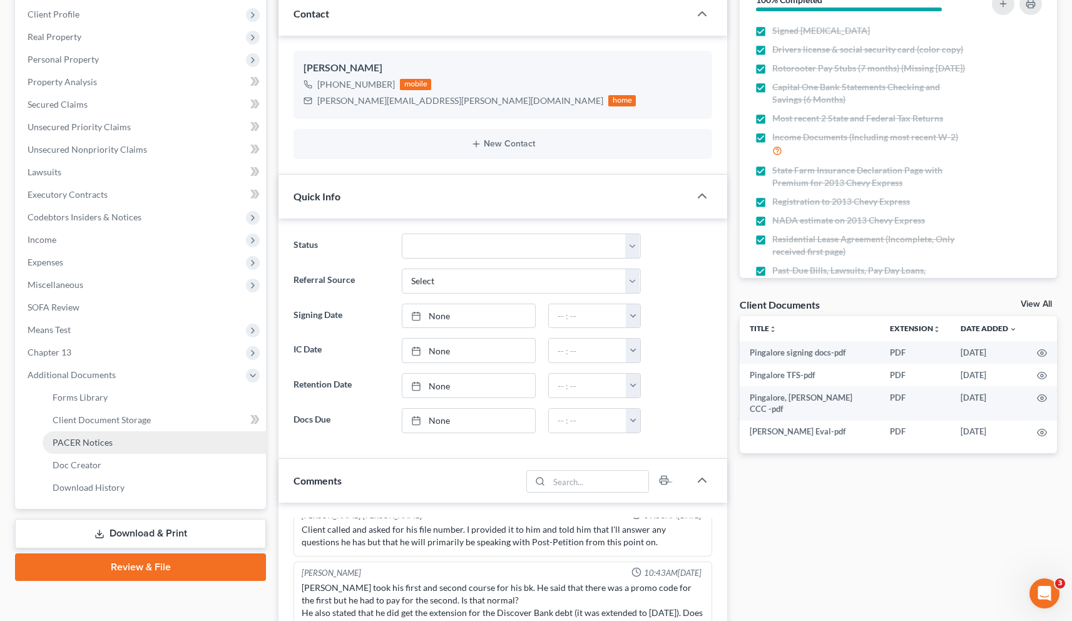
click at [96, 439] on span "PACER Notices" at bounding box center [83, 442] width 60 height 11
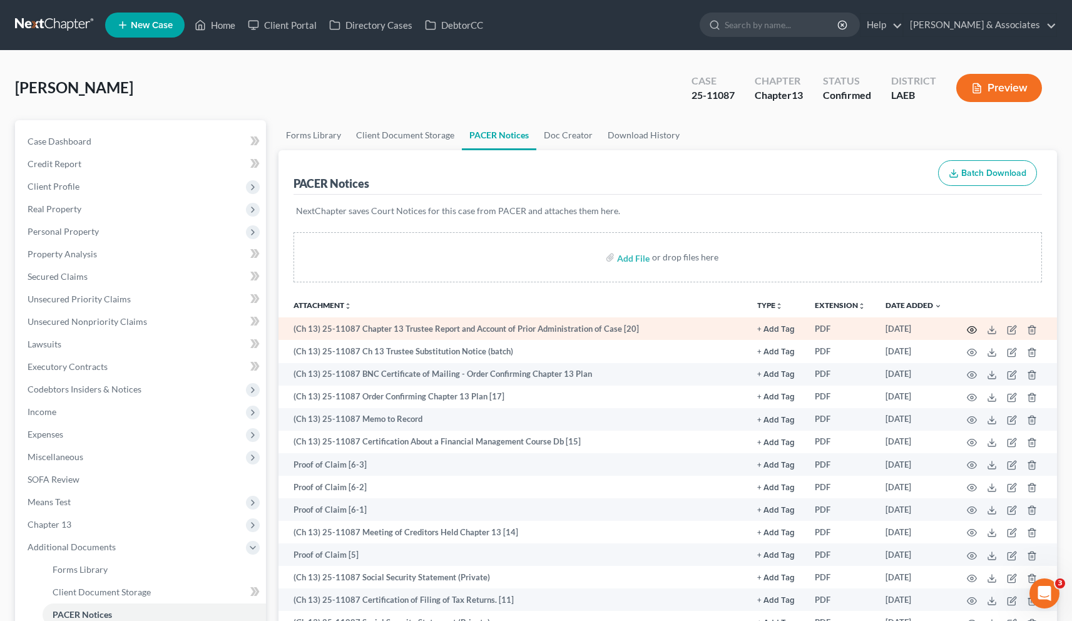
click at [834, 330] on icon "button" at bounding box center [972, 329] width 9 height 7
